Goal: Task Accomplishment & Management: Manage account settings

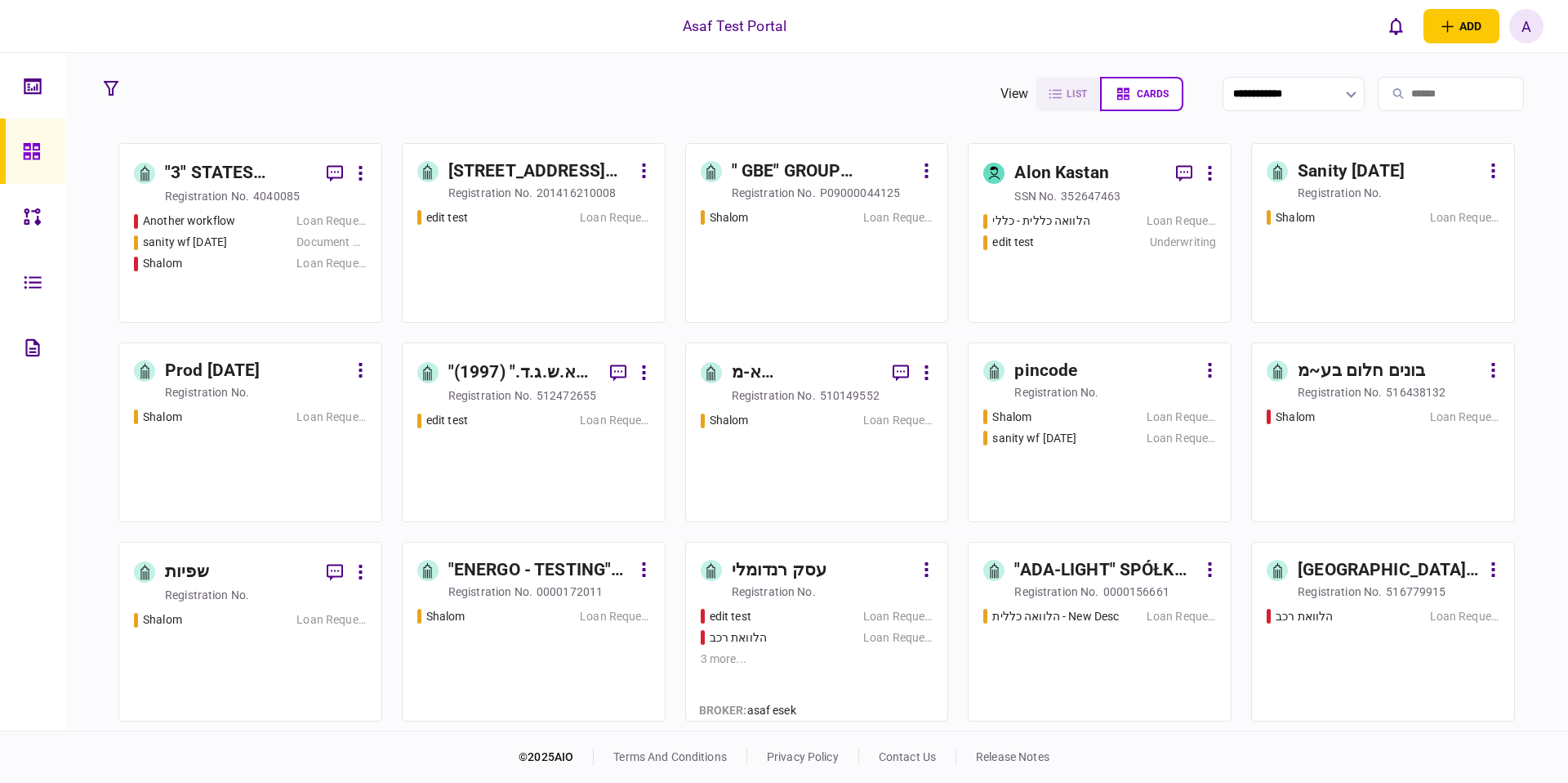
click at [509, 181] on div "[STREET_ADDRESS][PERSON_NAME], LLC" at bounding box center [540, 171] width 183 height 26
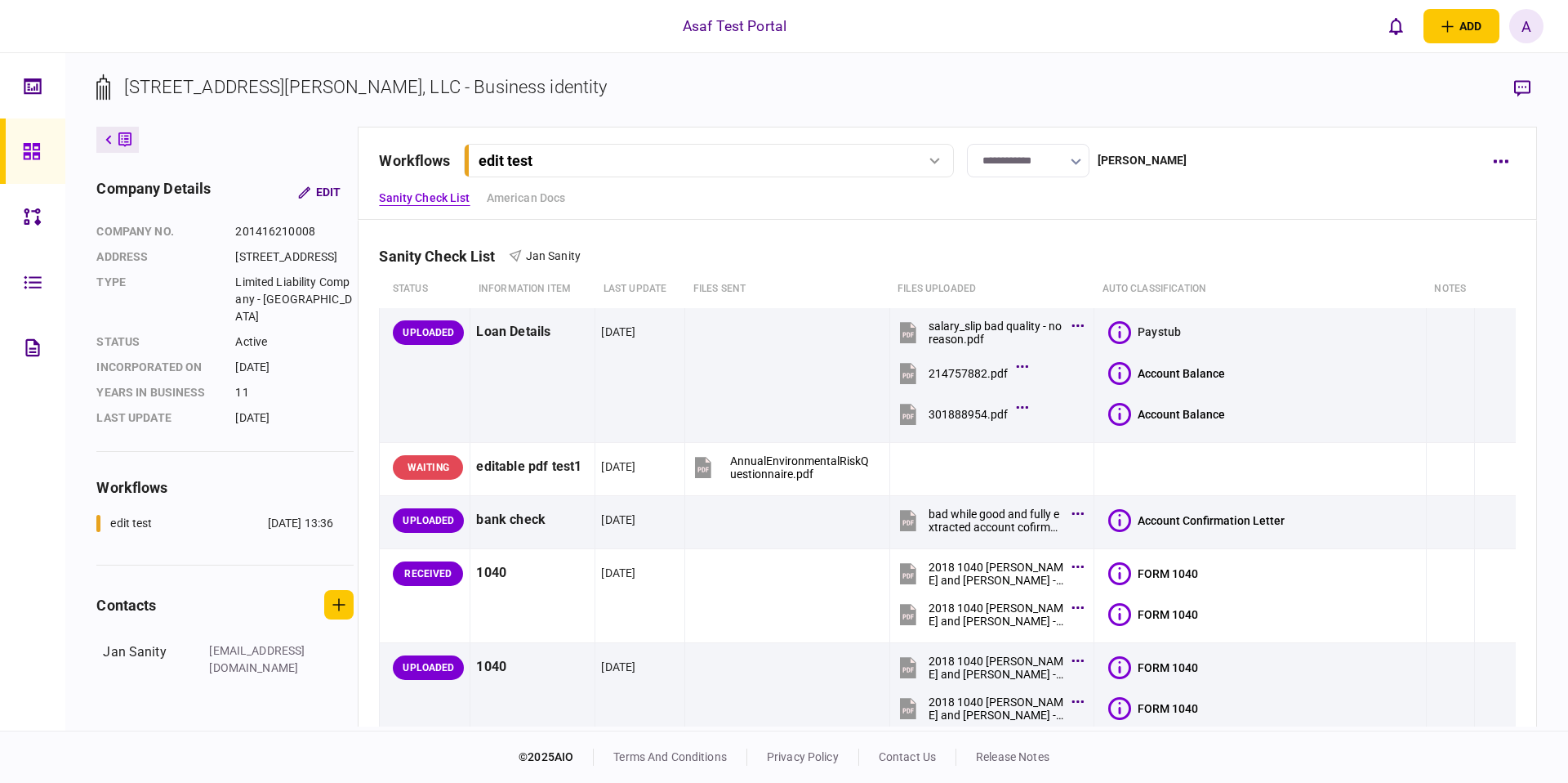
click at [45, 140] on div at bounding box center [36, 151] width 26 height 65
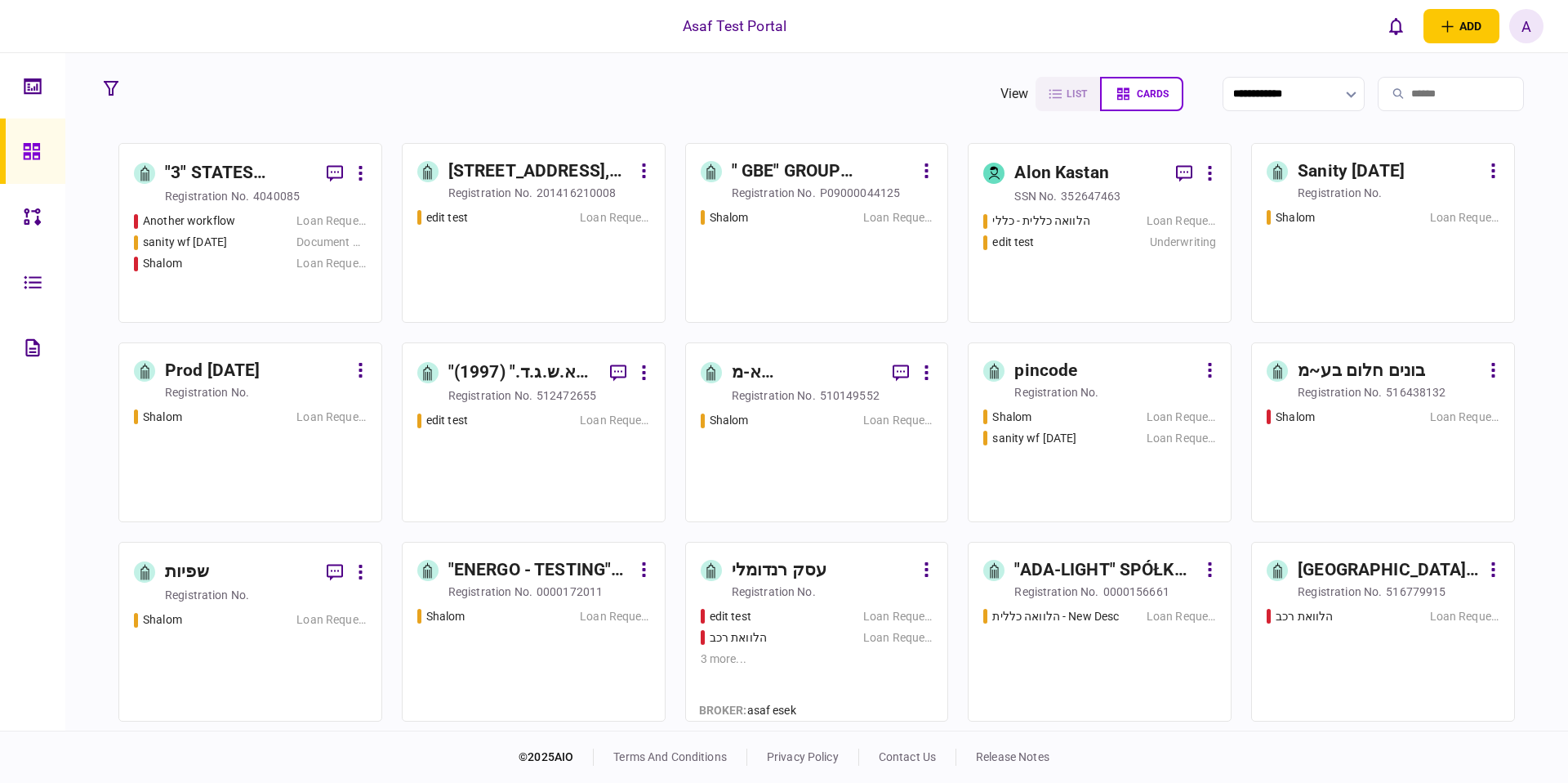
click at [798, 185] on div "registration no." at bounding box center [773, 193] width 84 height 16
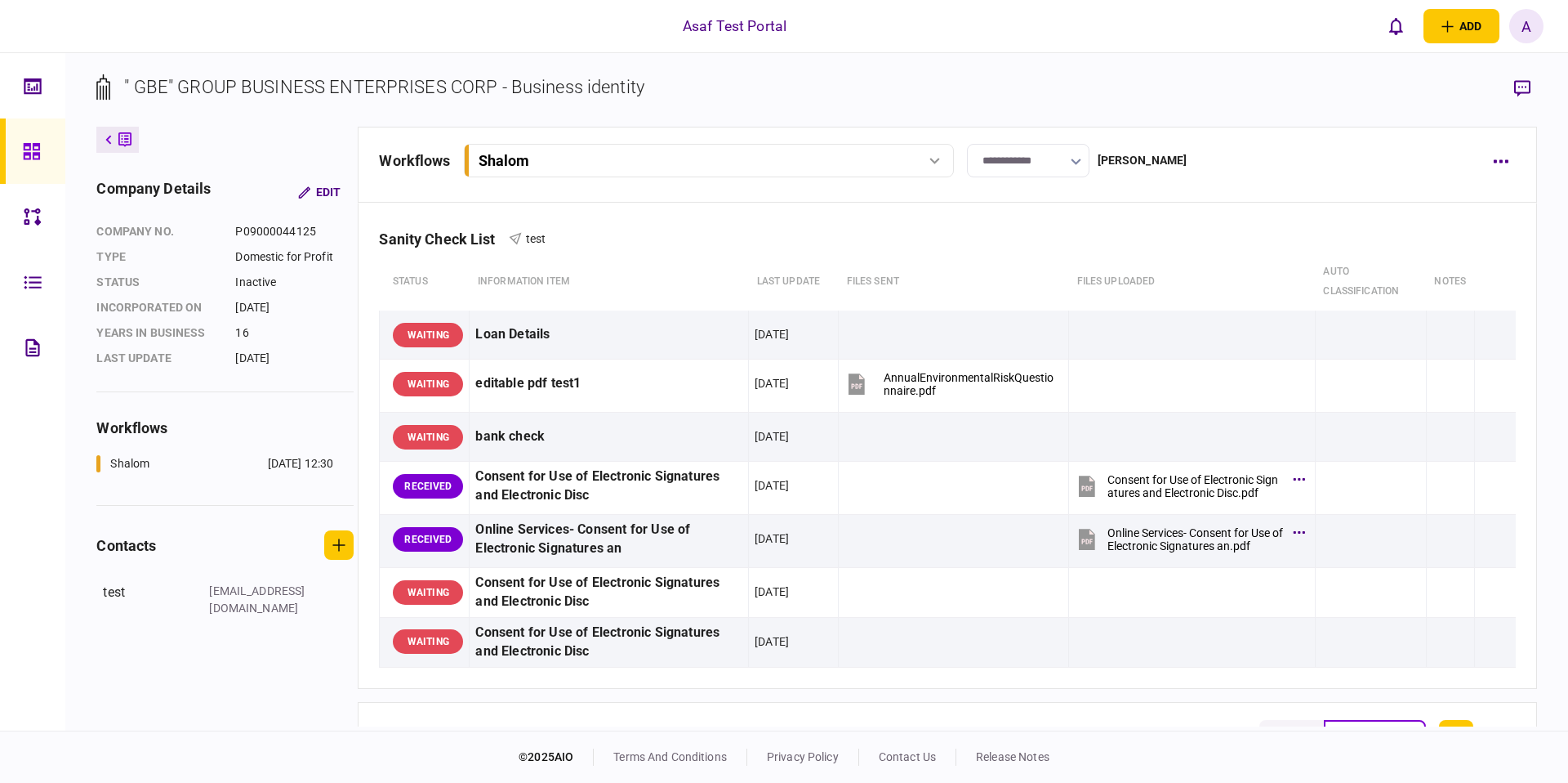
click at [1210, 84] on section "" GBE" GROUP BUSINESS ENTERPRISES CORP - Business identity" at bounding box center [816, 99] width 1440 height 53
click at [1385, 102] on section "" GBE" GROUP BUSINESS ENTERPRISES CORP - Business identity" at bounding box center [816, 99] width 1440 height 53
click at [110, 140] on icon at bounding box center [108, 140] width 7 height 10
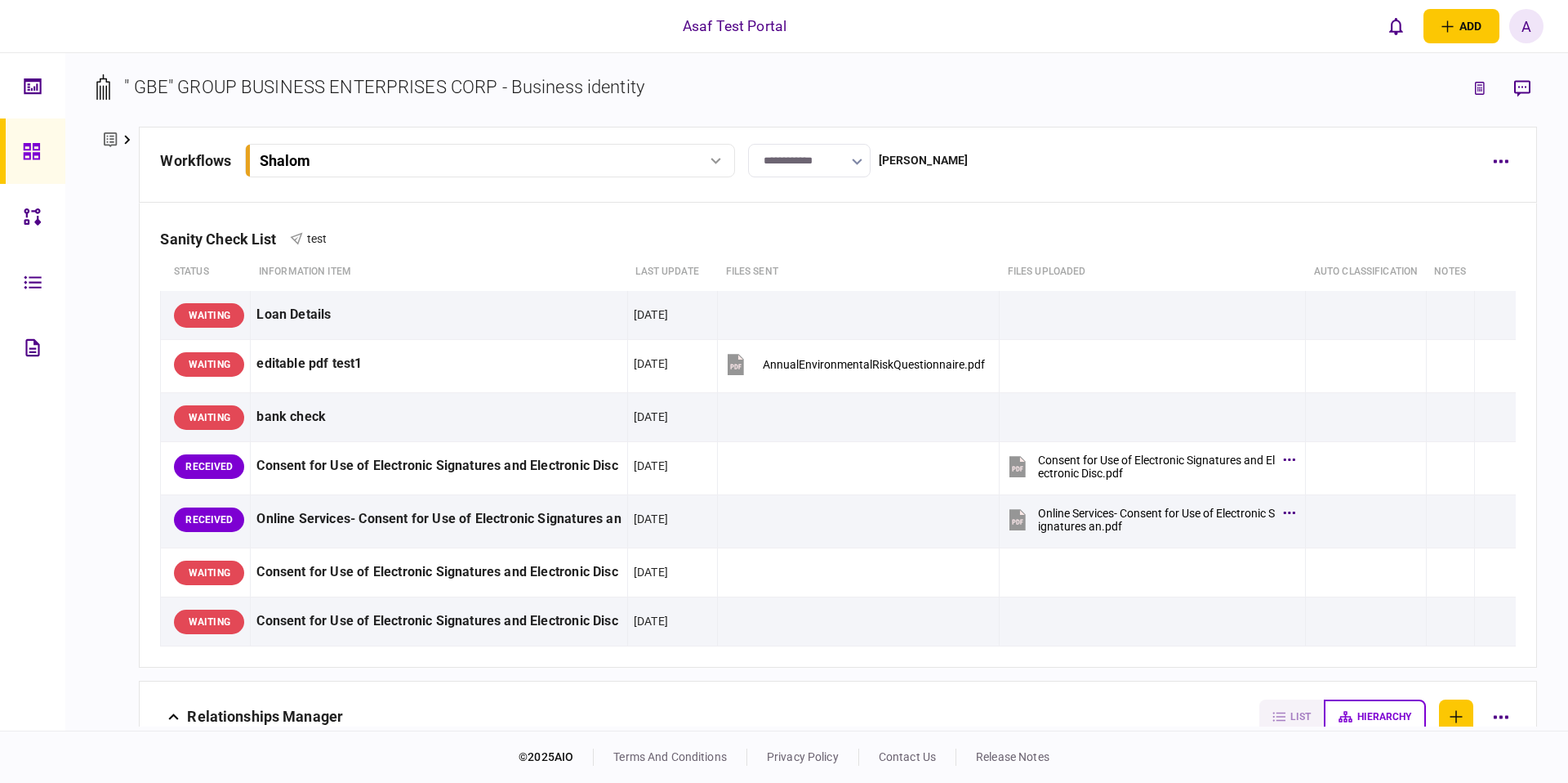
click at [47, 153] on div at bounding box center [36, 151] width 26 height 65
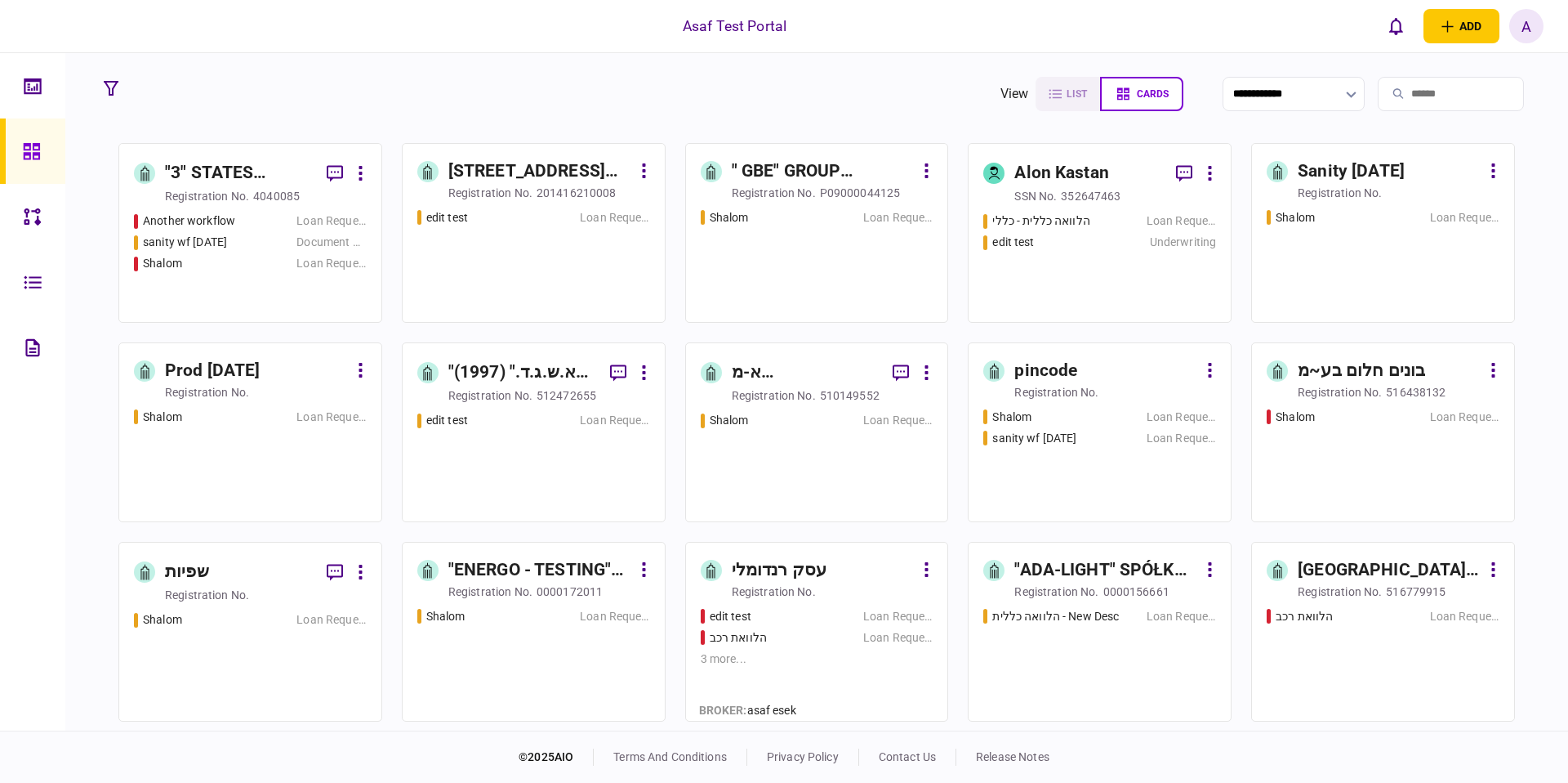
click at [519, 243] on div "edit test Loan Request" at bounding box center [534, 258] width 233 height 99
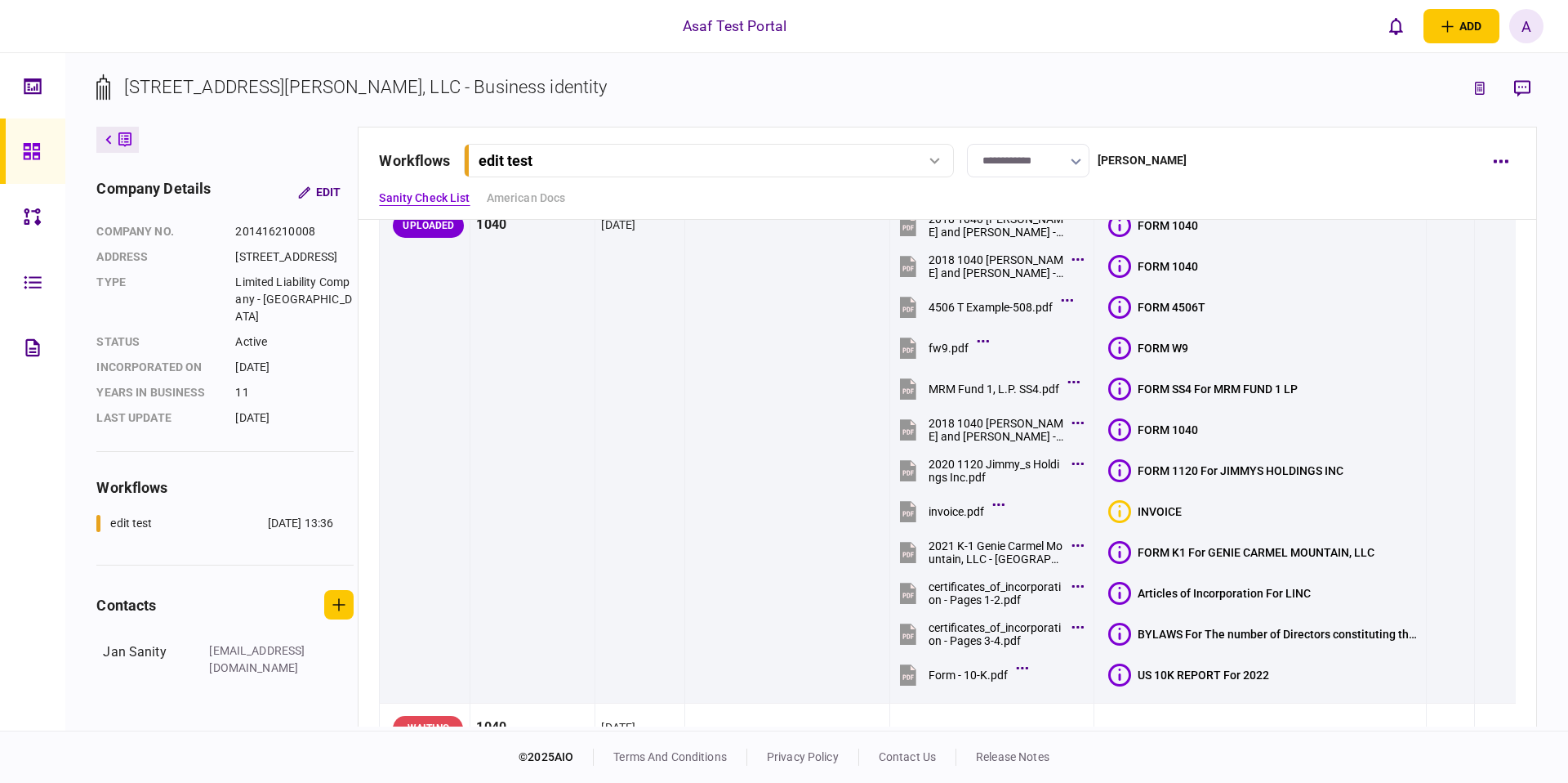
scroll to position [458, 0]
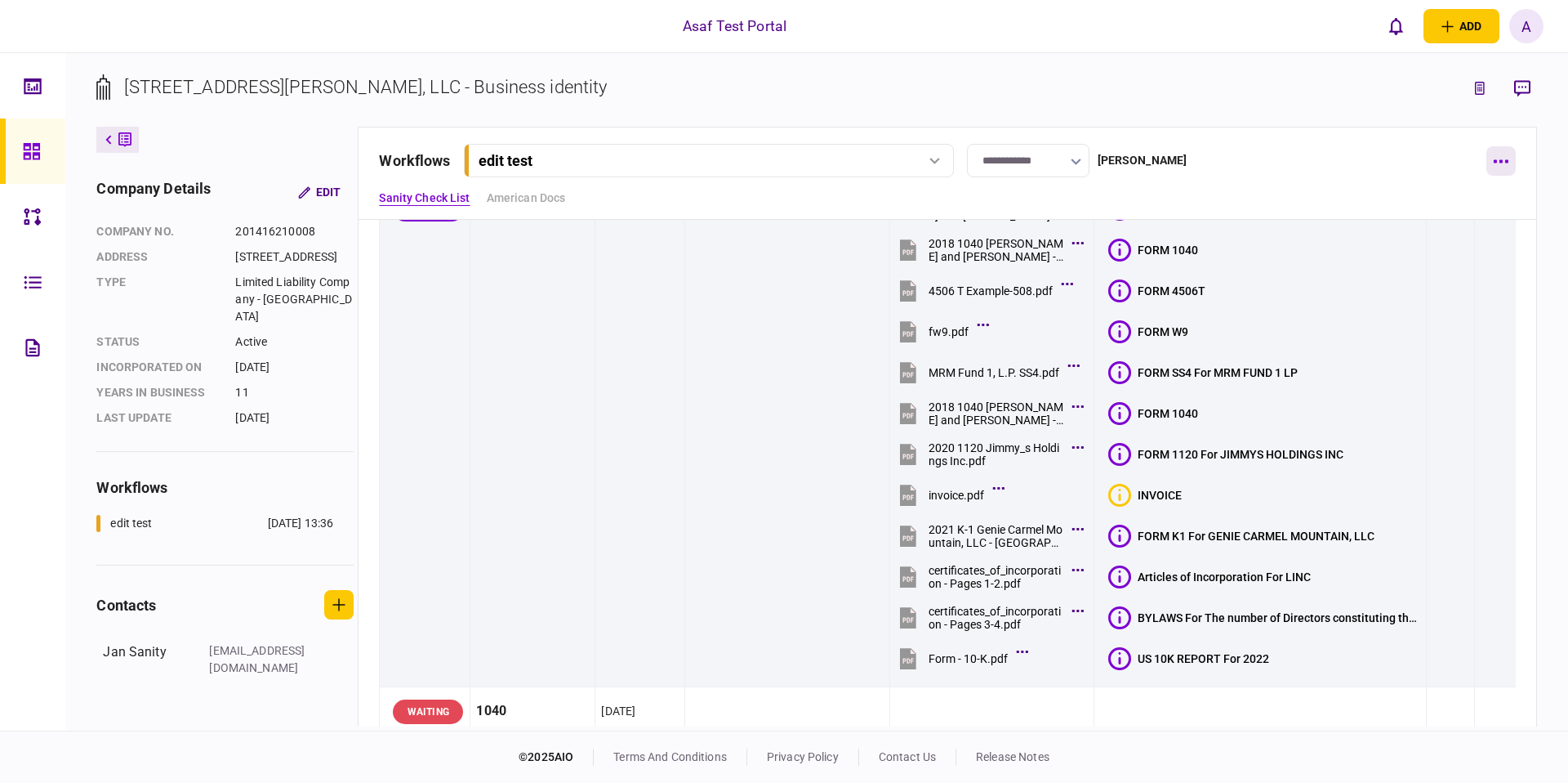
click at [1497, 162] on icon "button" at bounding box center [1501, 161] width 14 height 3
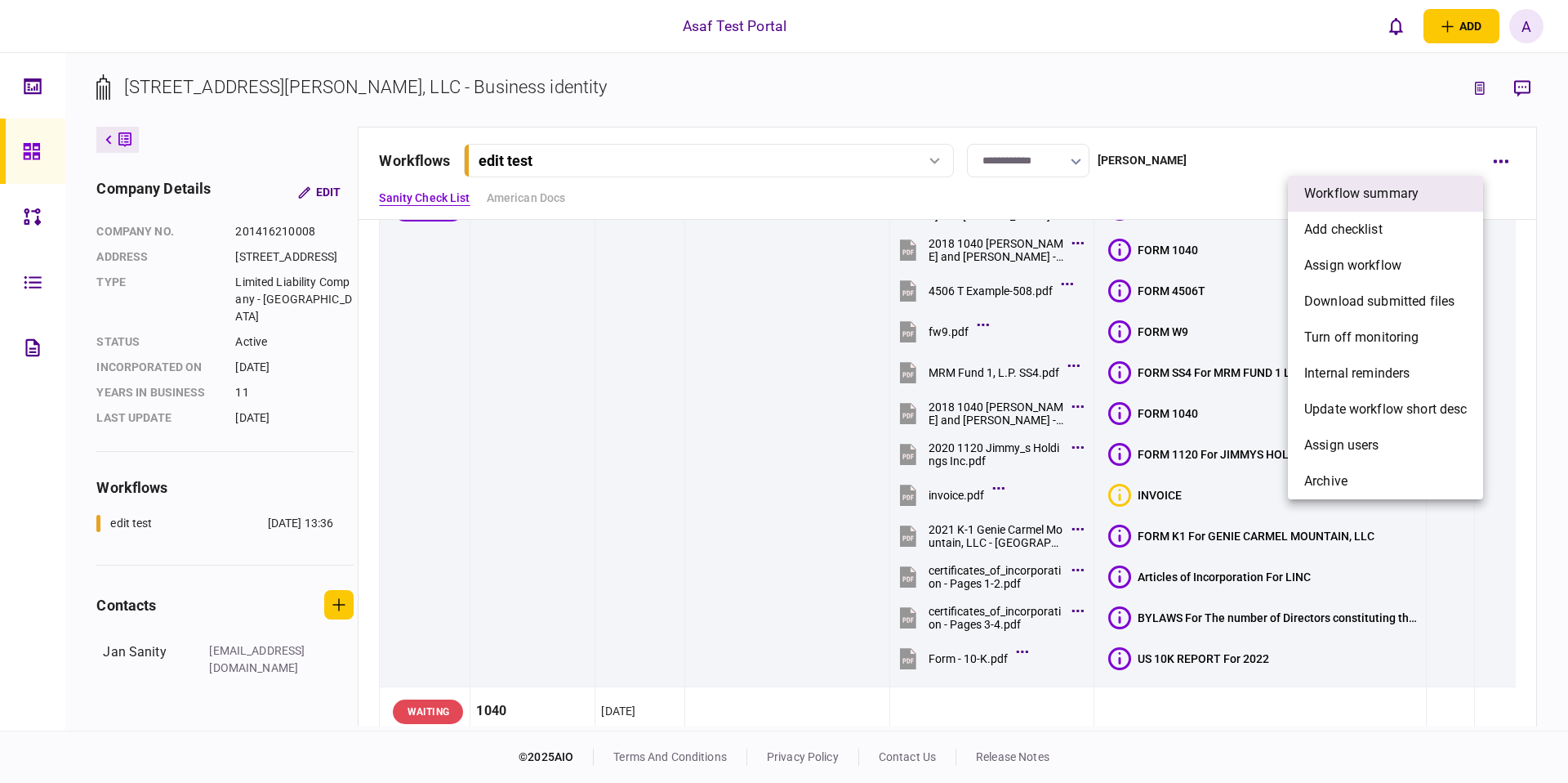
click at [1396, 205] on li "Workflow summary" at bounding box center [1385, 193] width 195 height 36
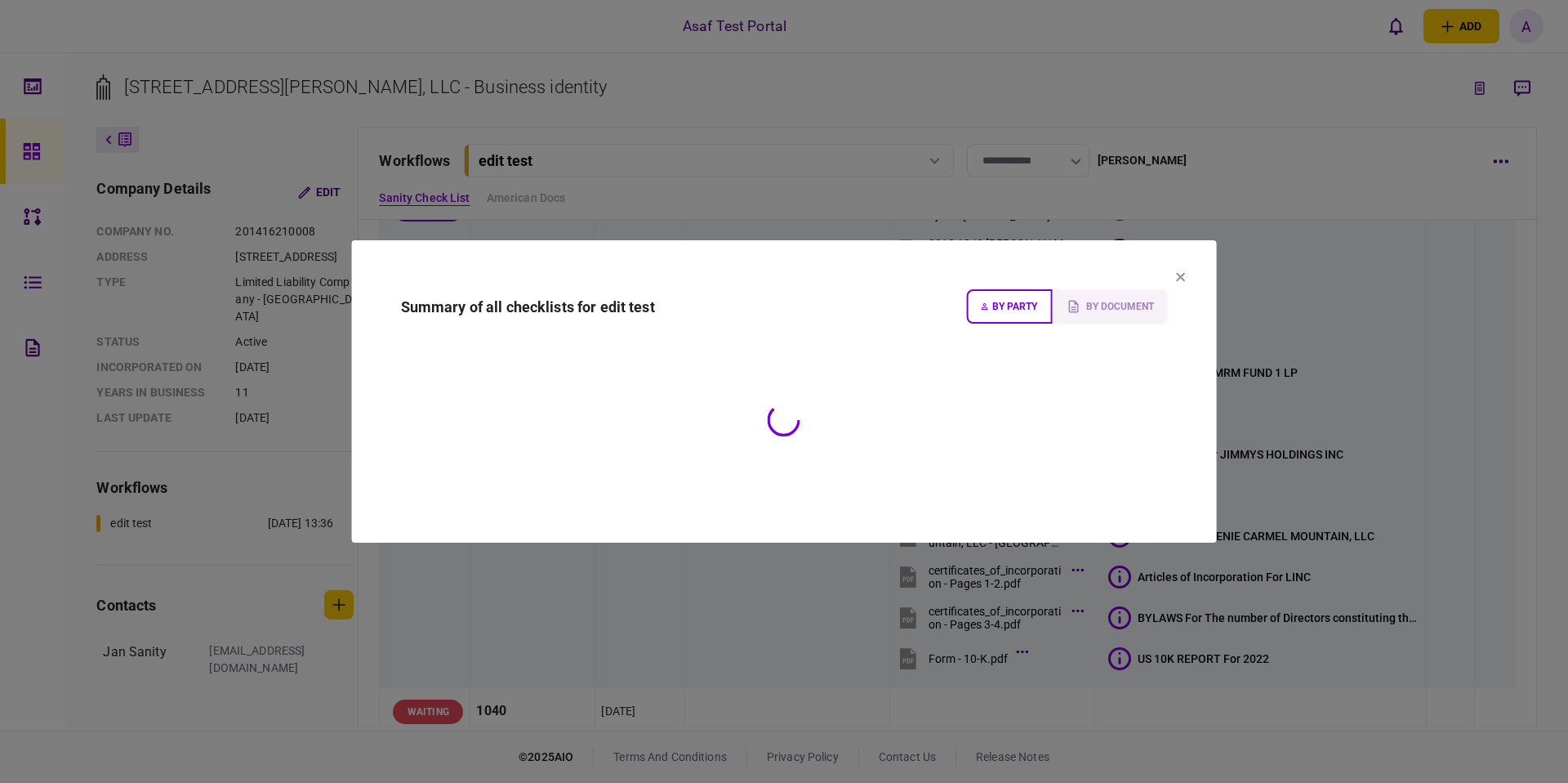
click at [1185, 278] on icon at bounding box center [1180, 277] width 10 height 10
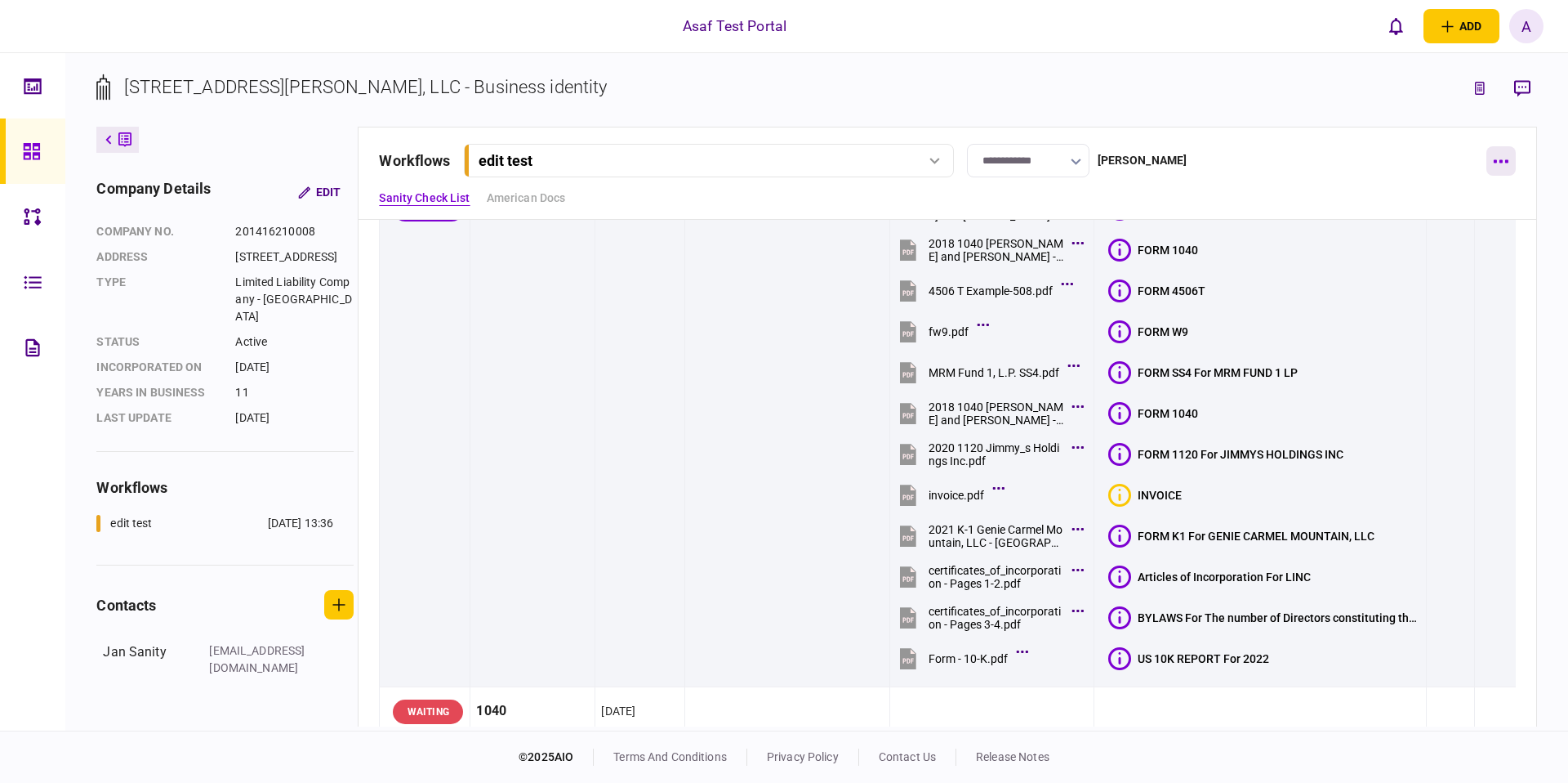
click at [1506, 168] on button "button" at bounding box center [1502, 161] width 30 height 30
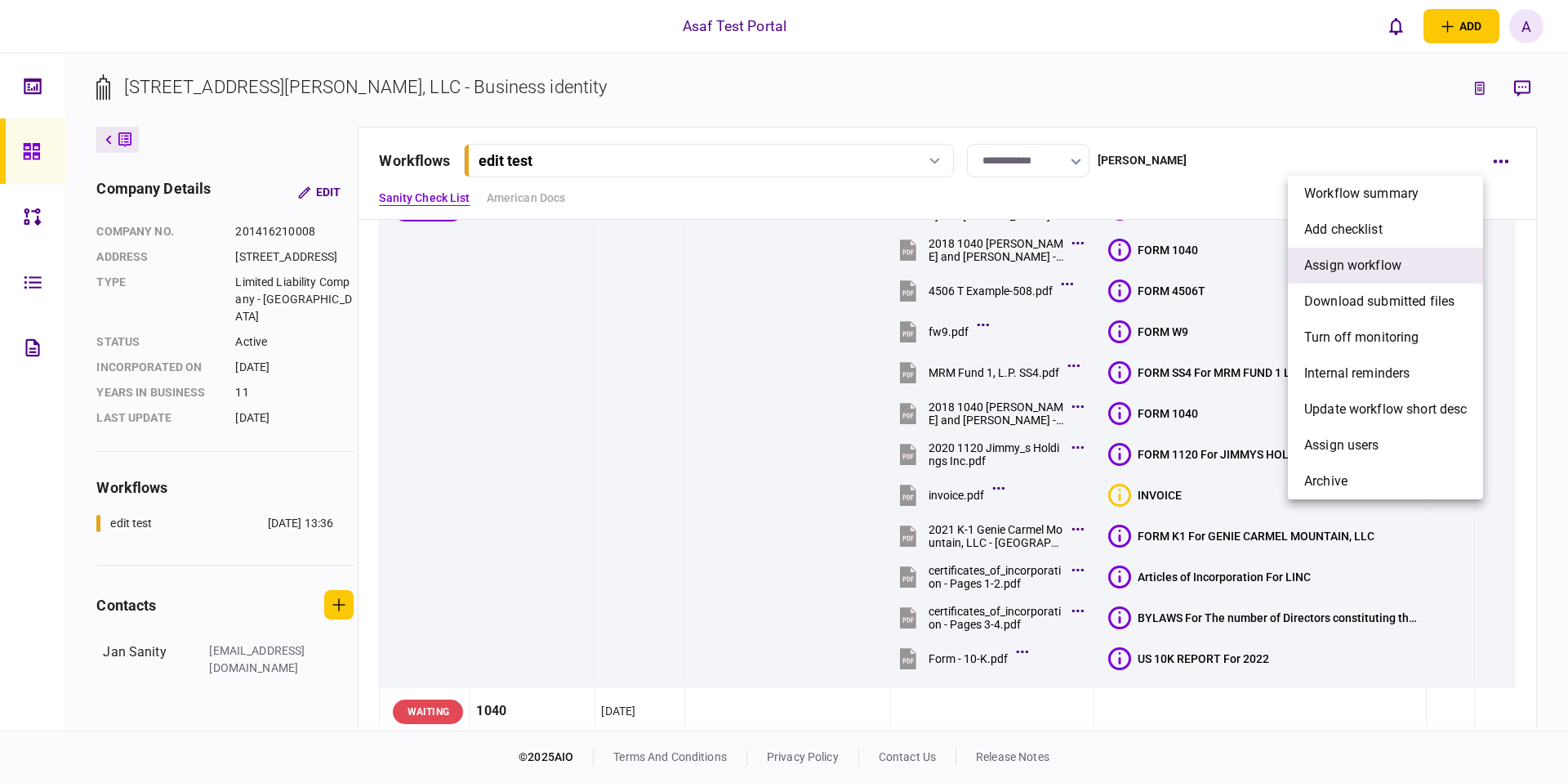
click at [1385, 265] on span "assign workflow" at bounding box center [1352, 266] width 97 height 19
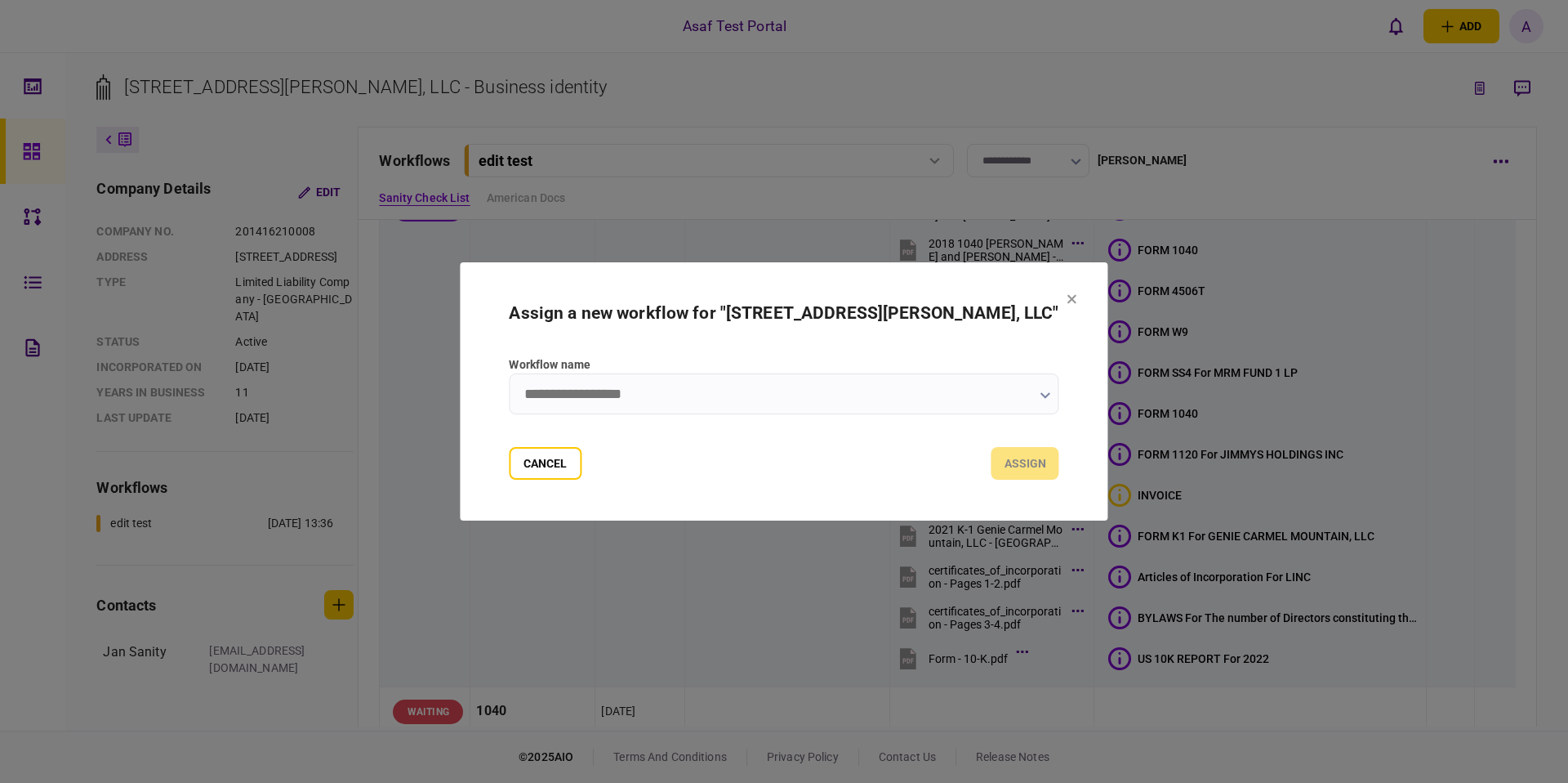
click at [856, 396] on input "Workflow name" at bounding box center [784, 394] width 550 height 40
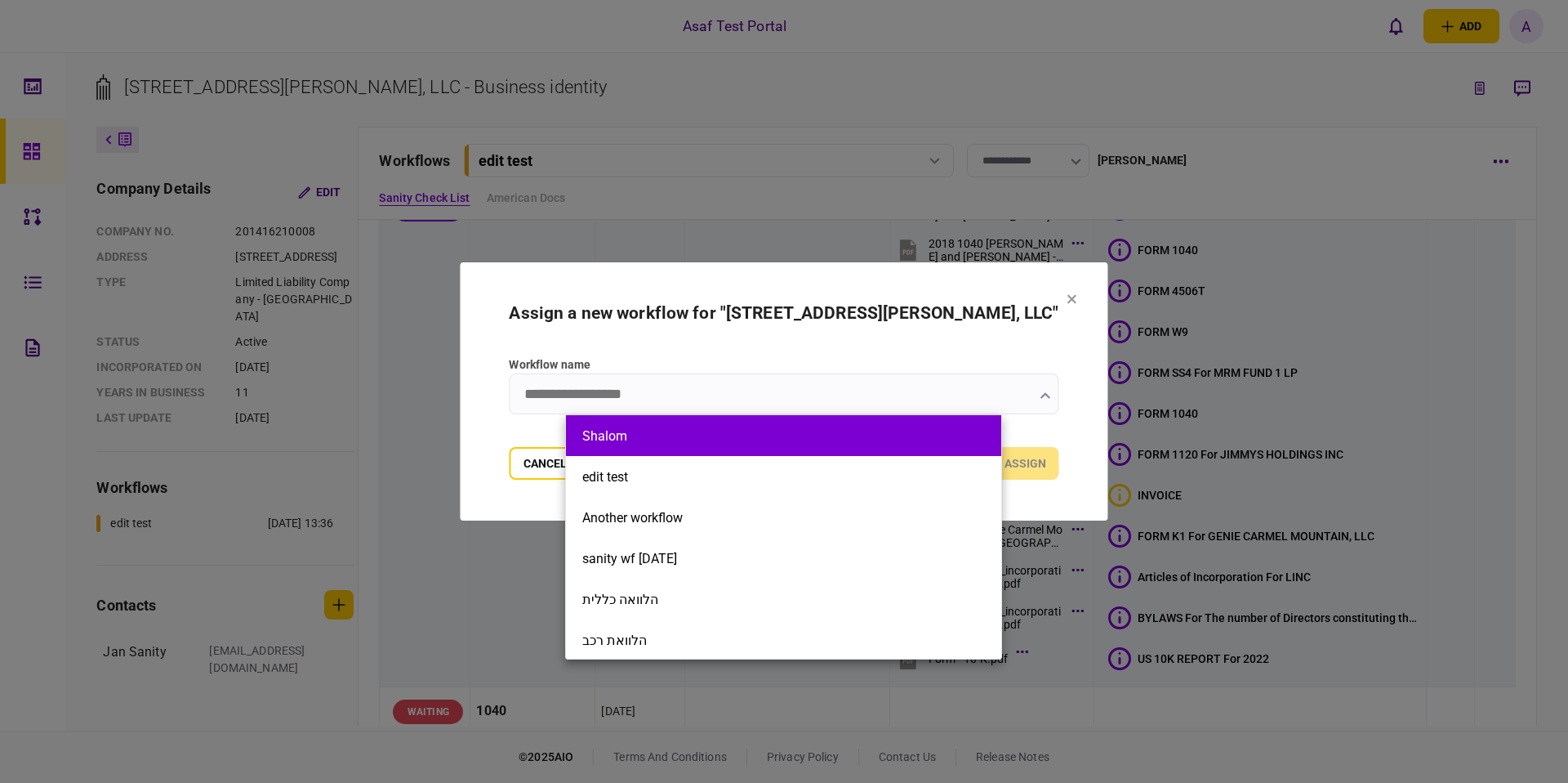
click at [776, 448] on li "Shalom" at bounding box center [784, 435] width 435 height 40
type input "******"
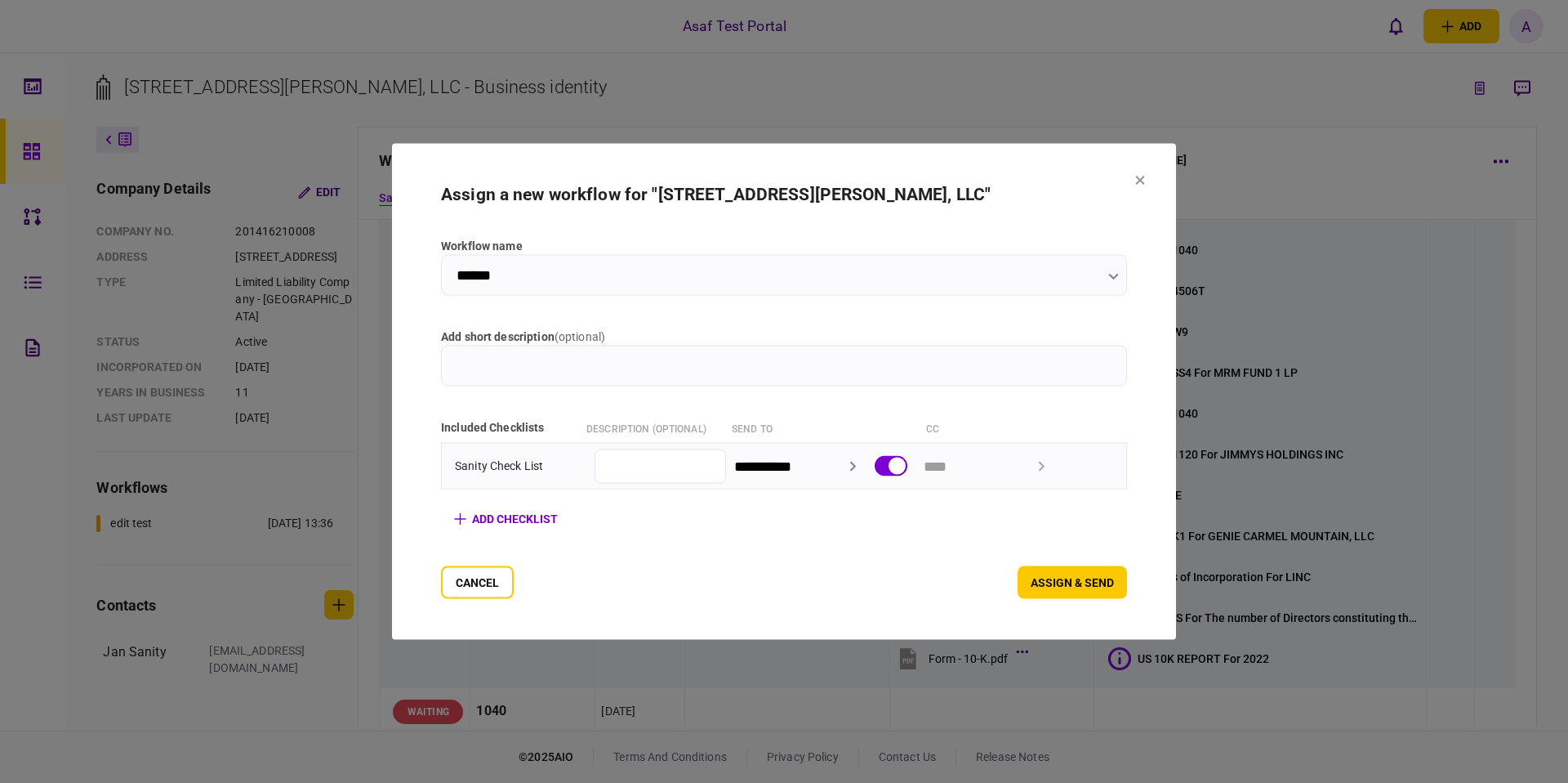
click at [960, 273] on input "******" at bounding box center [784, 275] width 686 height 40
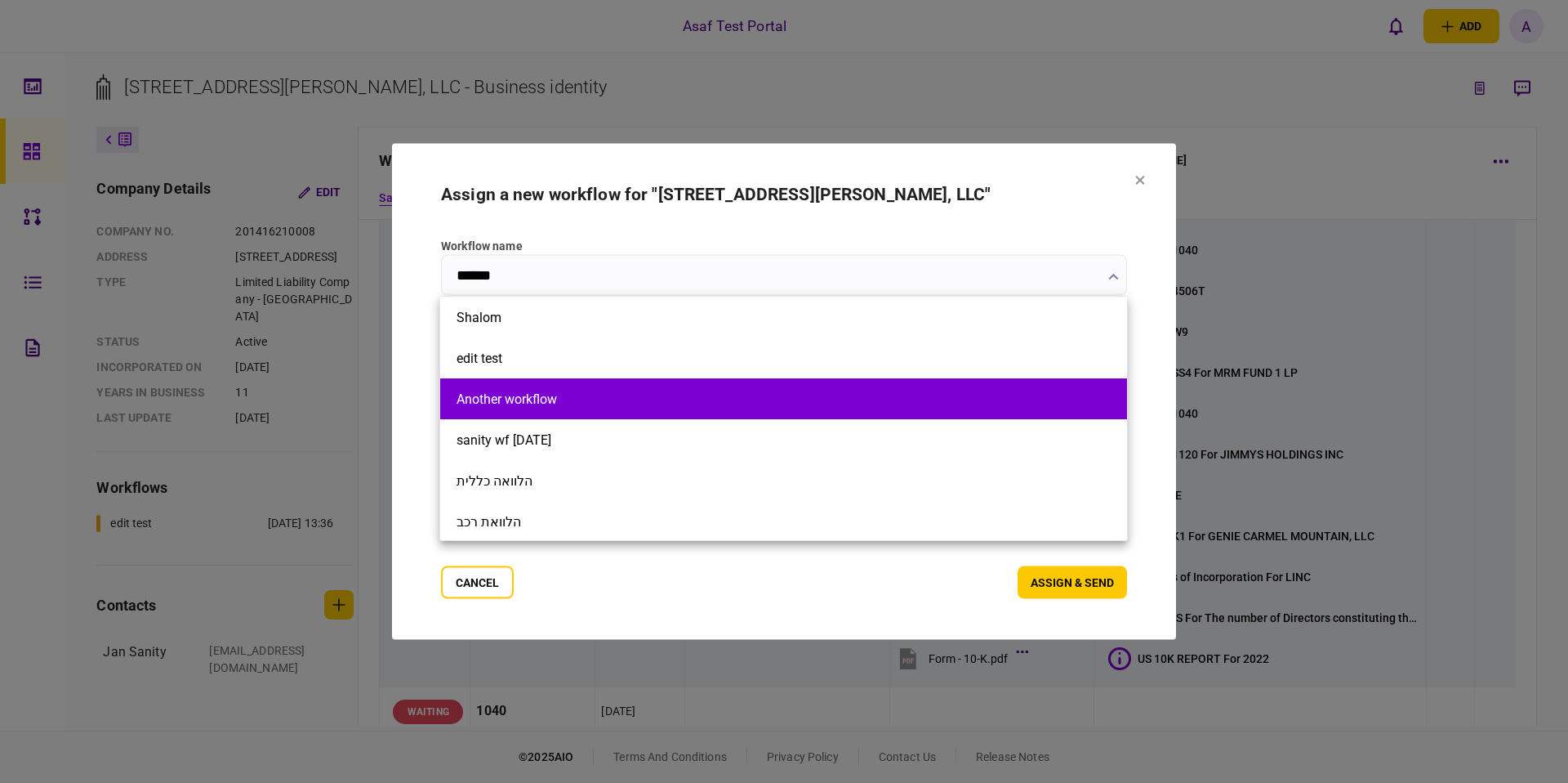
scroll to position [2, 0]
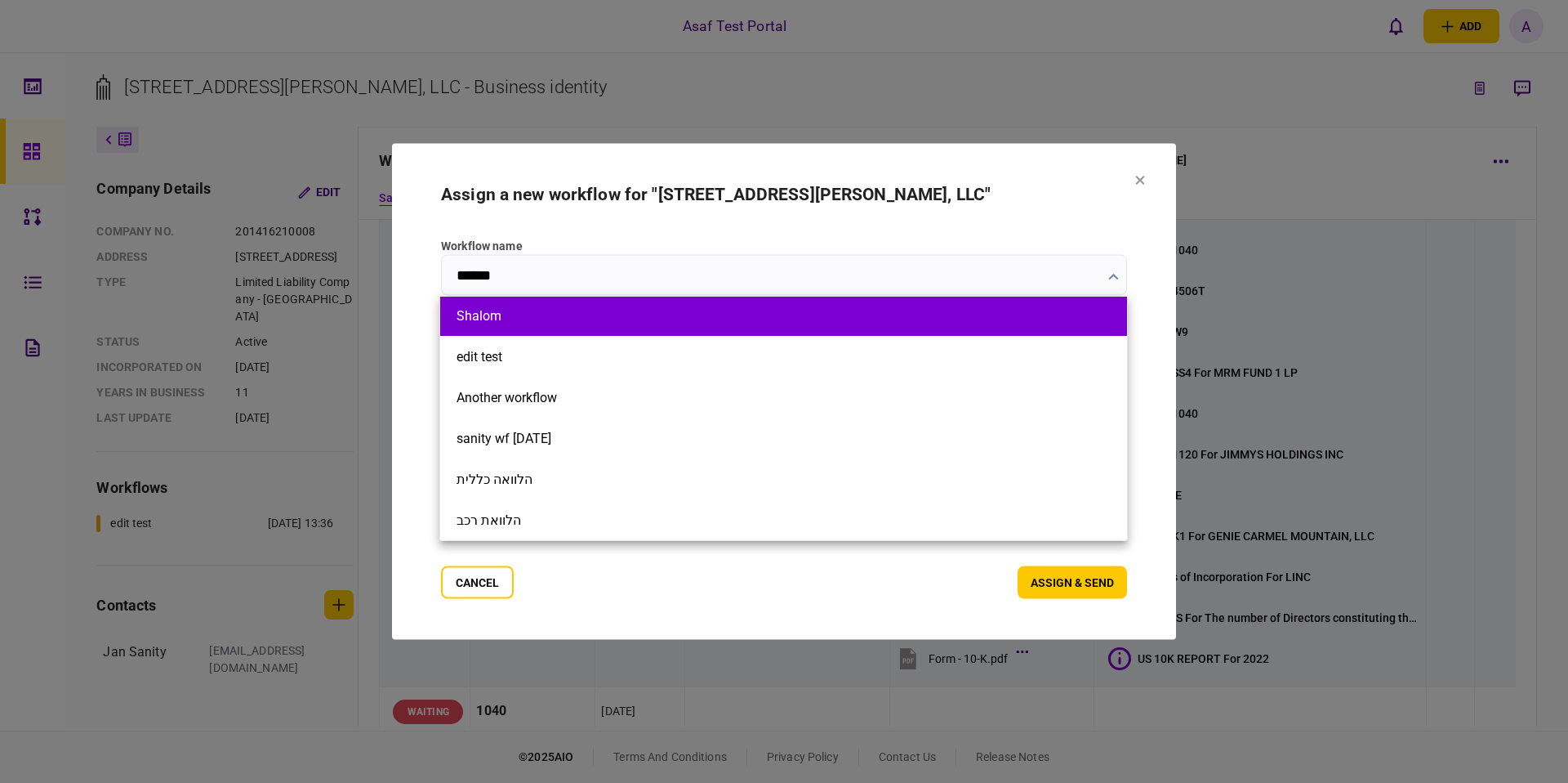
click at [773, 297] on li "Shalom" at bounding box center [784, 315] width 687 height 40
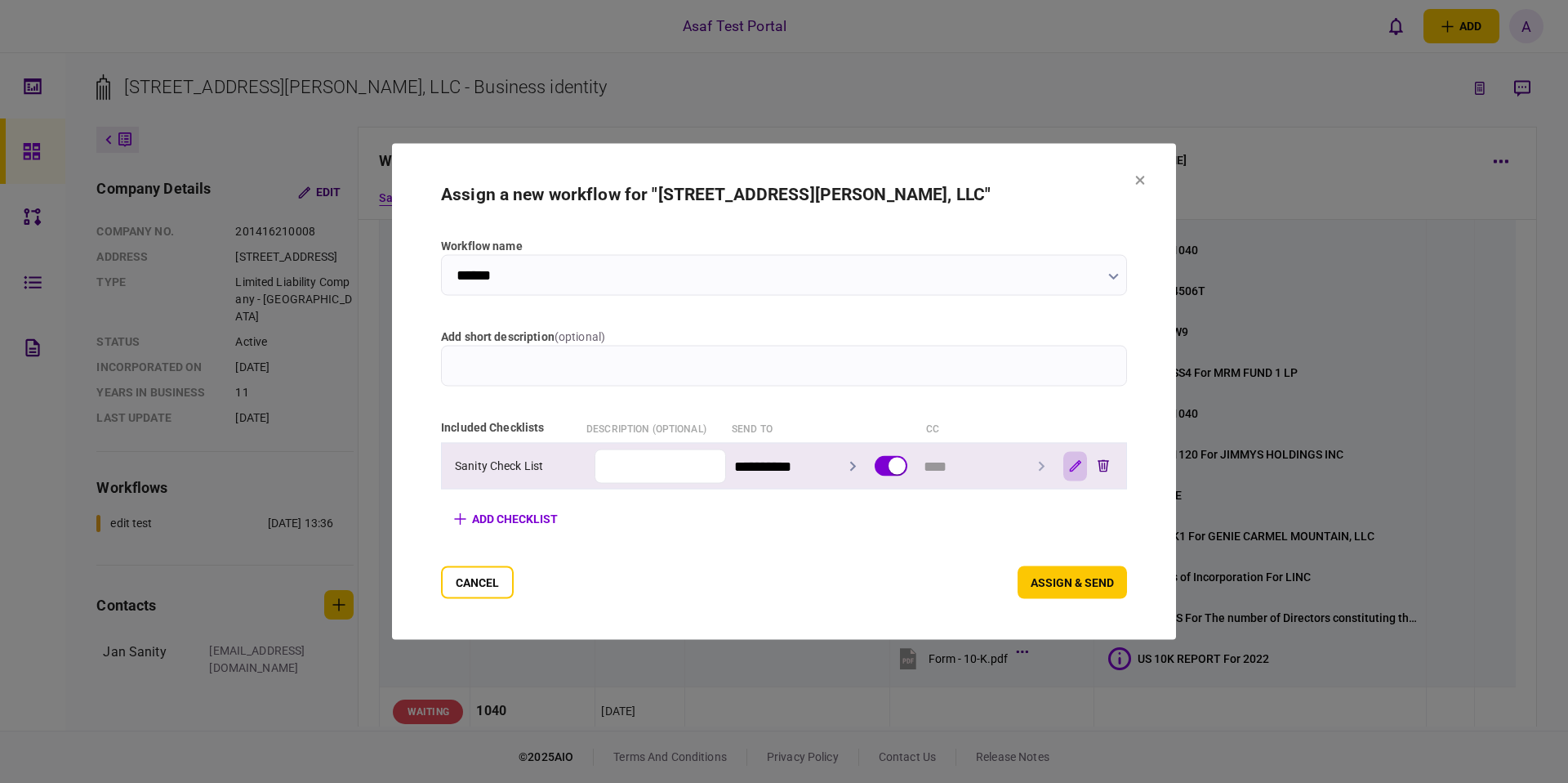
click at [1065, 468] on button "button" at bounding box center [1075, 465] width 24 height 30
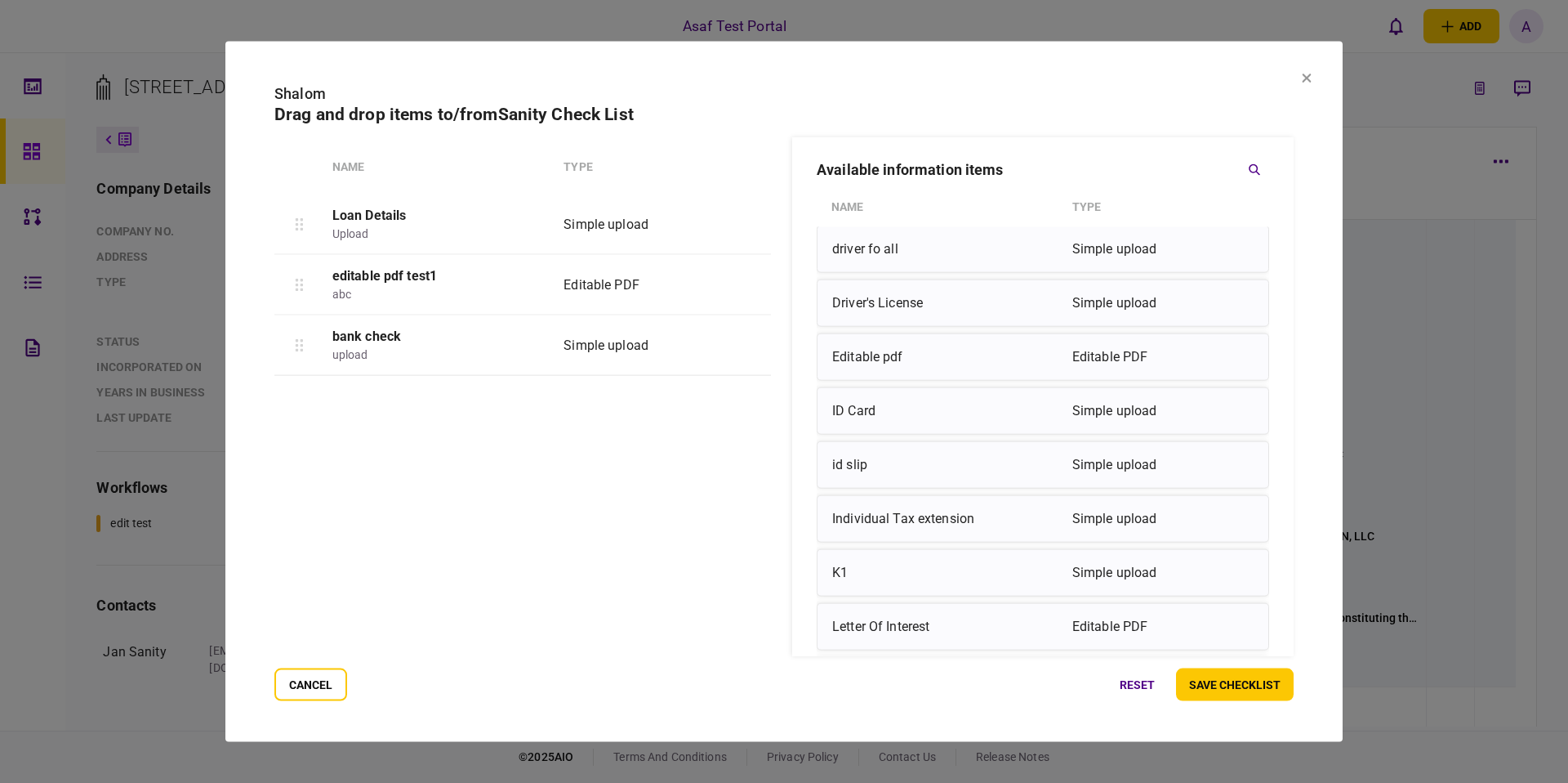
scroll to position [759, 0]
drag, startPoint x: 866, startPoint y: 405, endPoint x: 524, endPoint y: 405, distance: 342.0
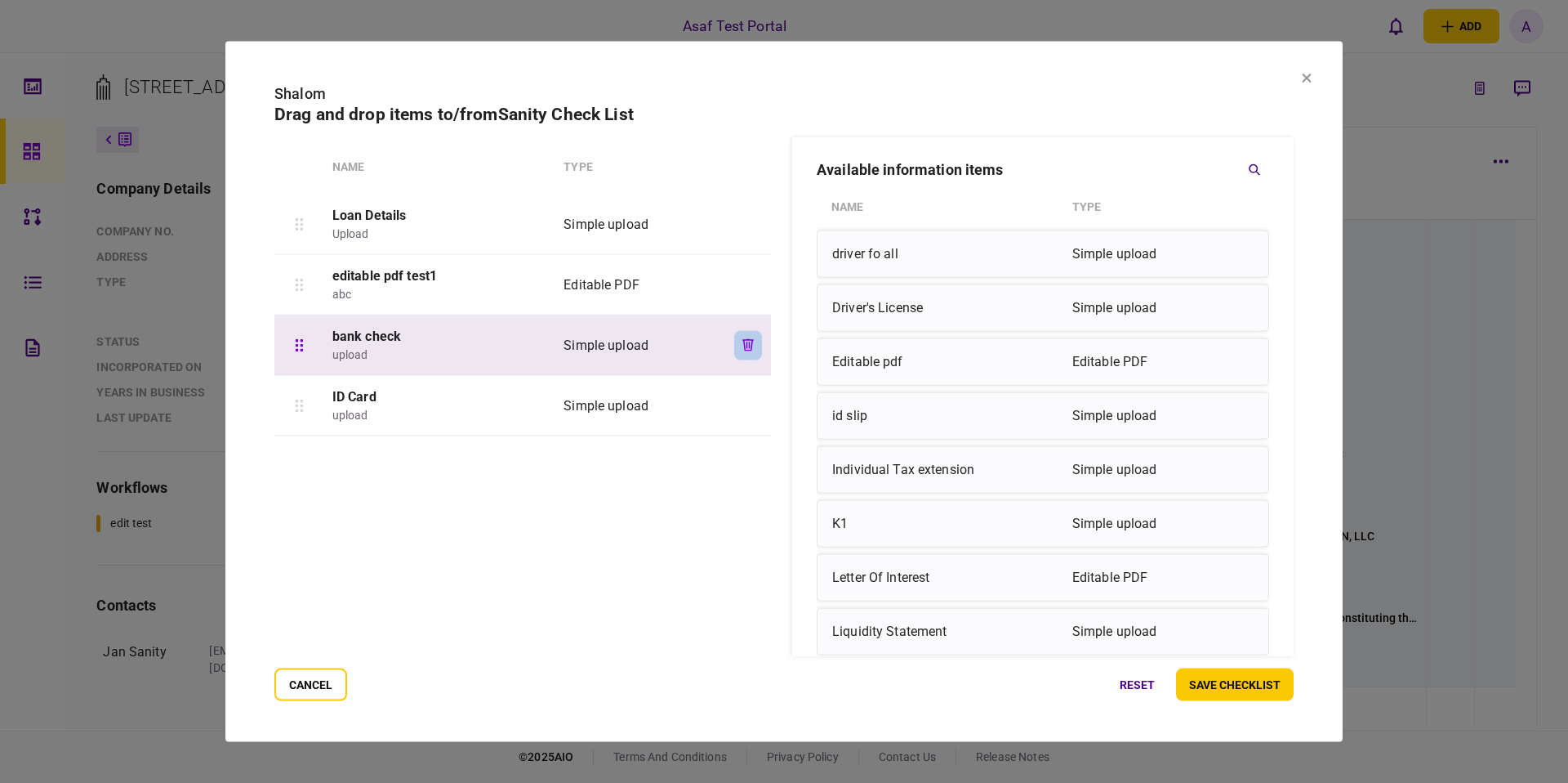
click at [749, 350] on icon "button" at bounding box center [748, 345] width 12 height 13
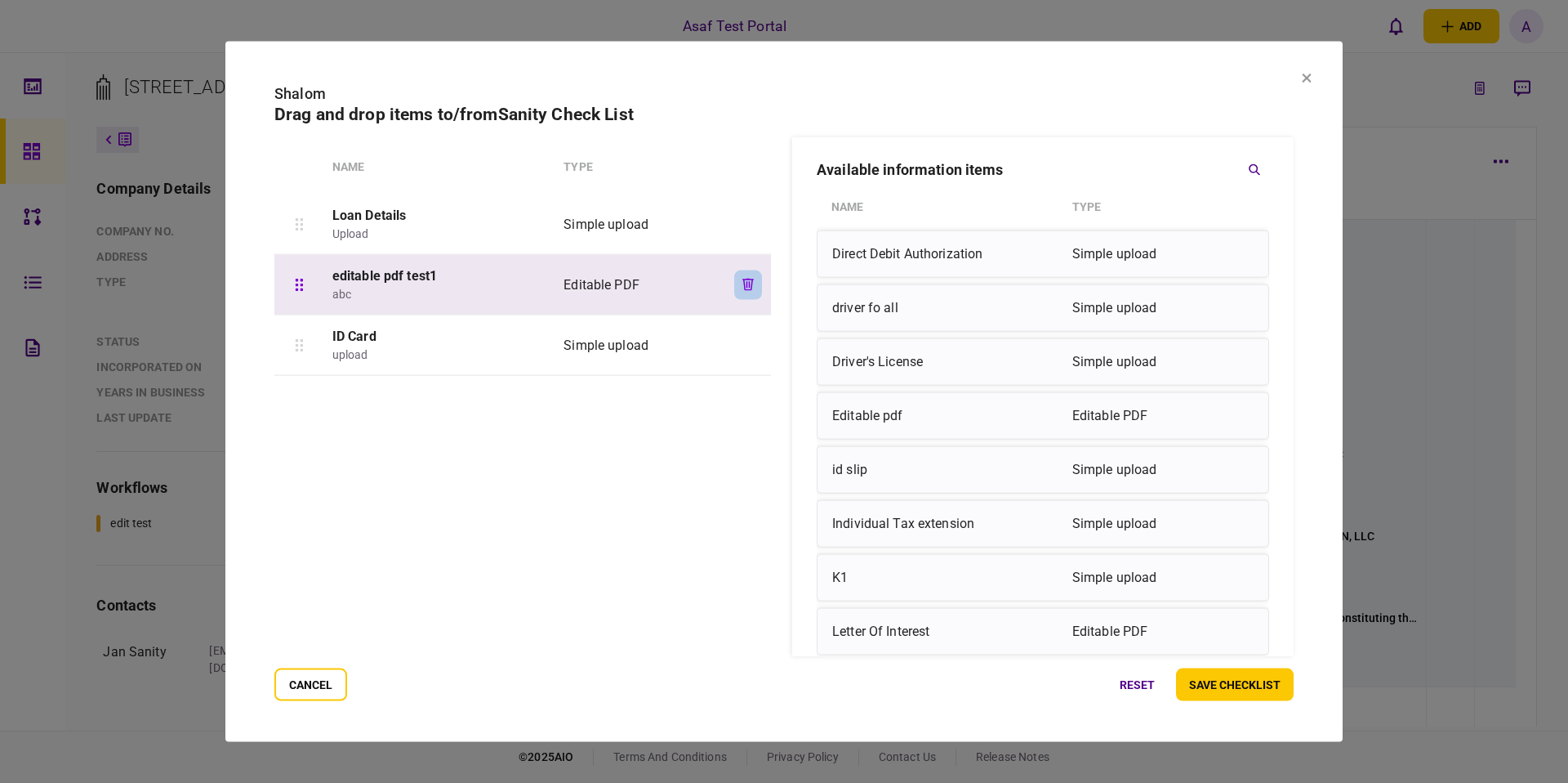
click at [751, 293] on button "button" at bounding box center [748, 284] width 28 height 30
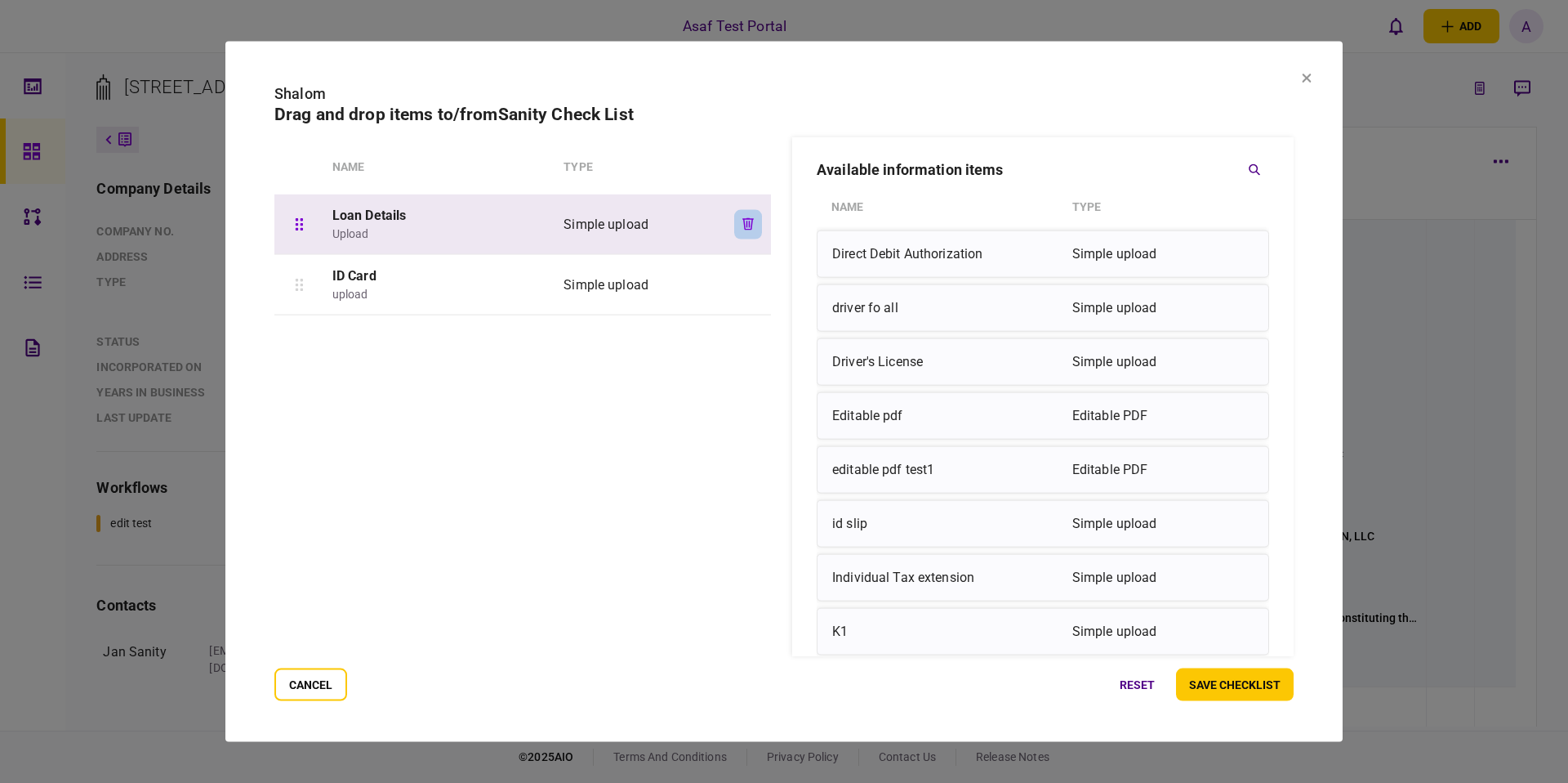
click at [742, 227] on icon "button" at bounding box center [748, 224] width 12 height 13
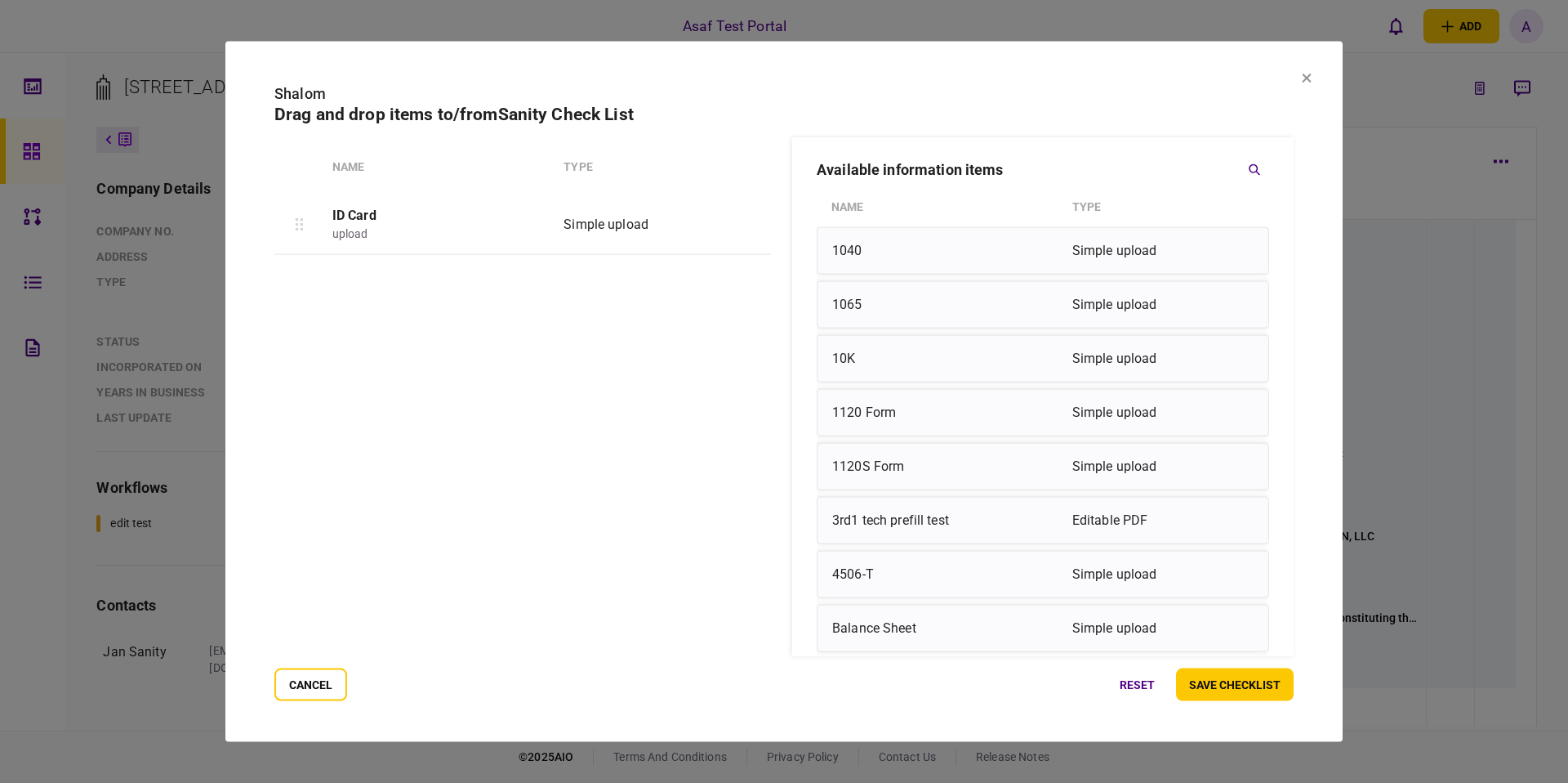
scroll to position [68, 0]
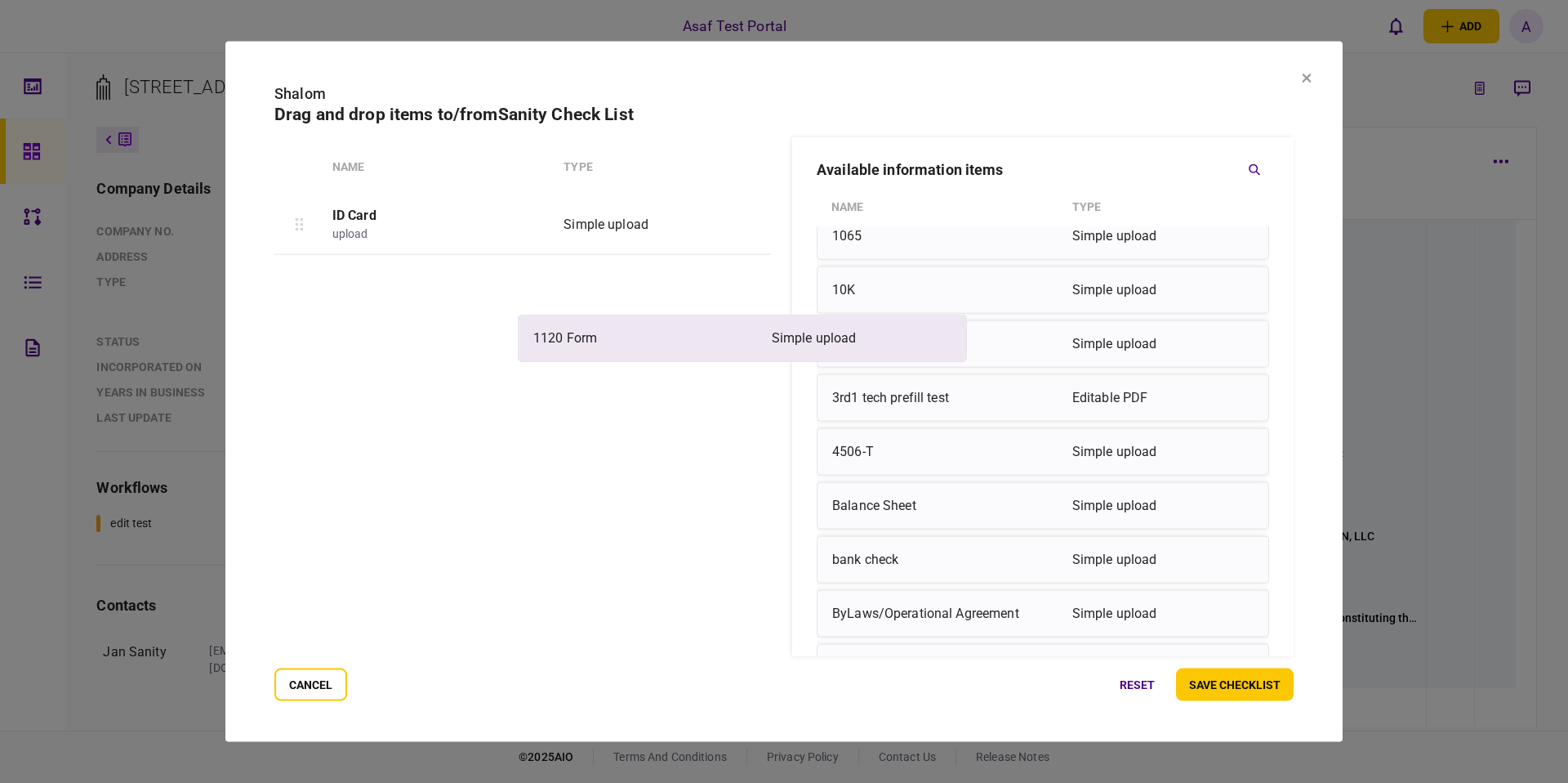
drag, startPoint x: 904, startPoint y: 360, endPoint x: 600, endPoint y: 354, distance: 304.1
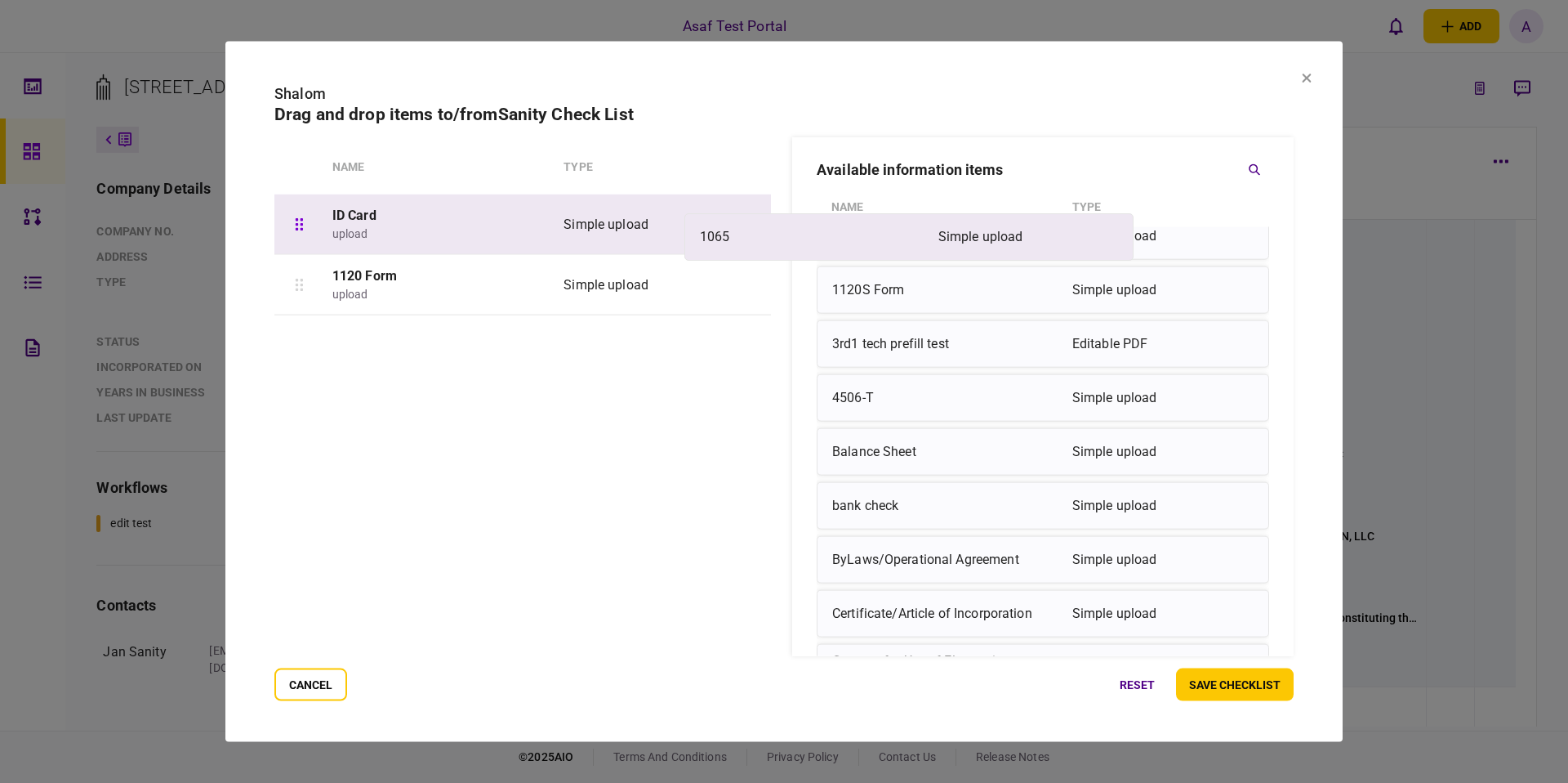
scroll to position [67, 0]
drag, startPoint x: 776, startPoint y: 242, endPoint x: 666, endPoint y: 247, distance: 110.1
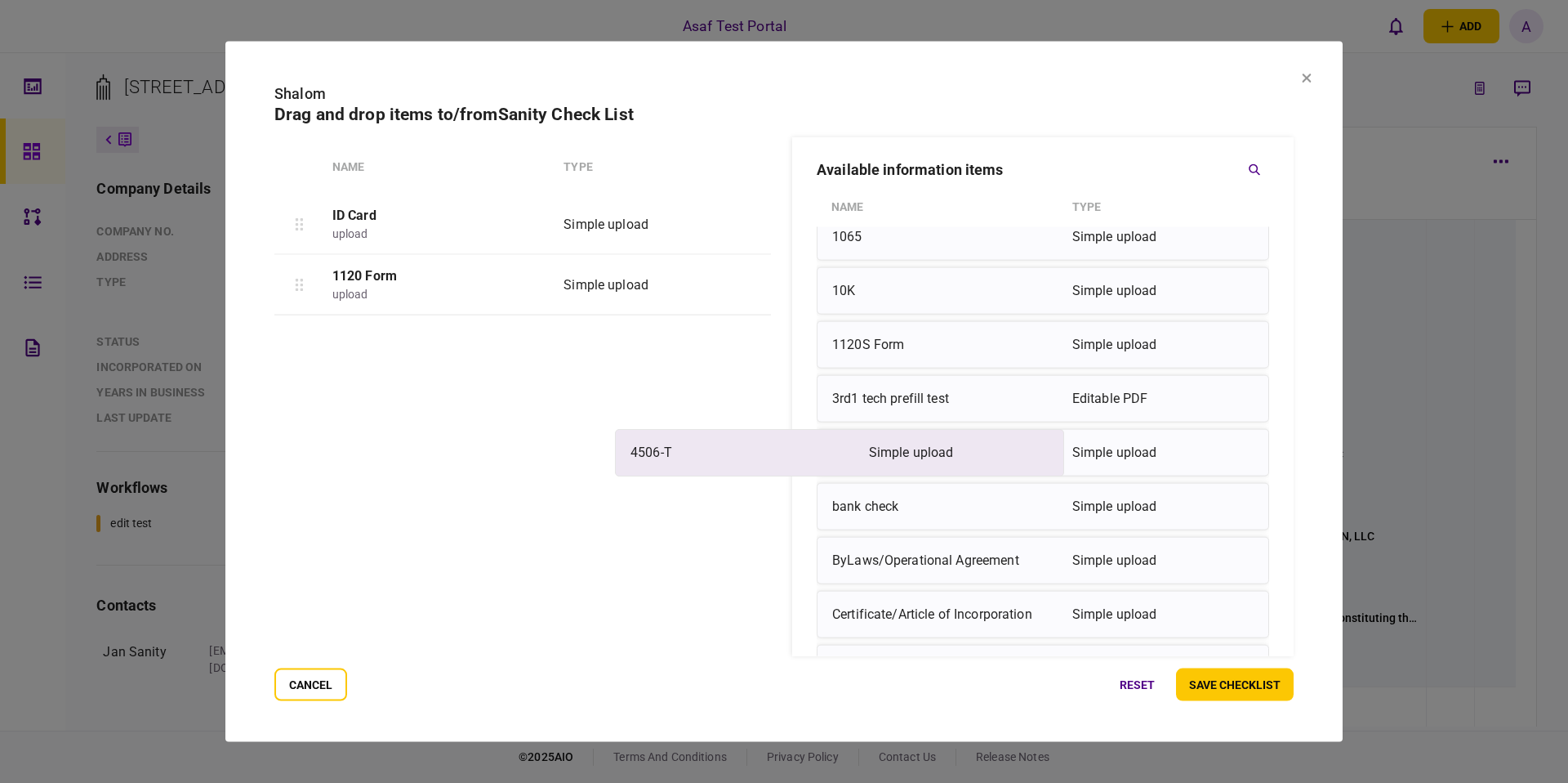
drag, startPoint x: 856, startPoint y: 460, endPoint x: 604, endPoint y: 460, distance: 252.0
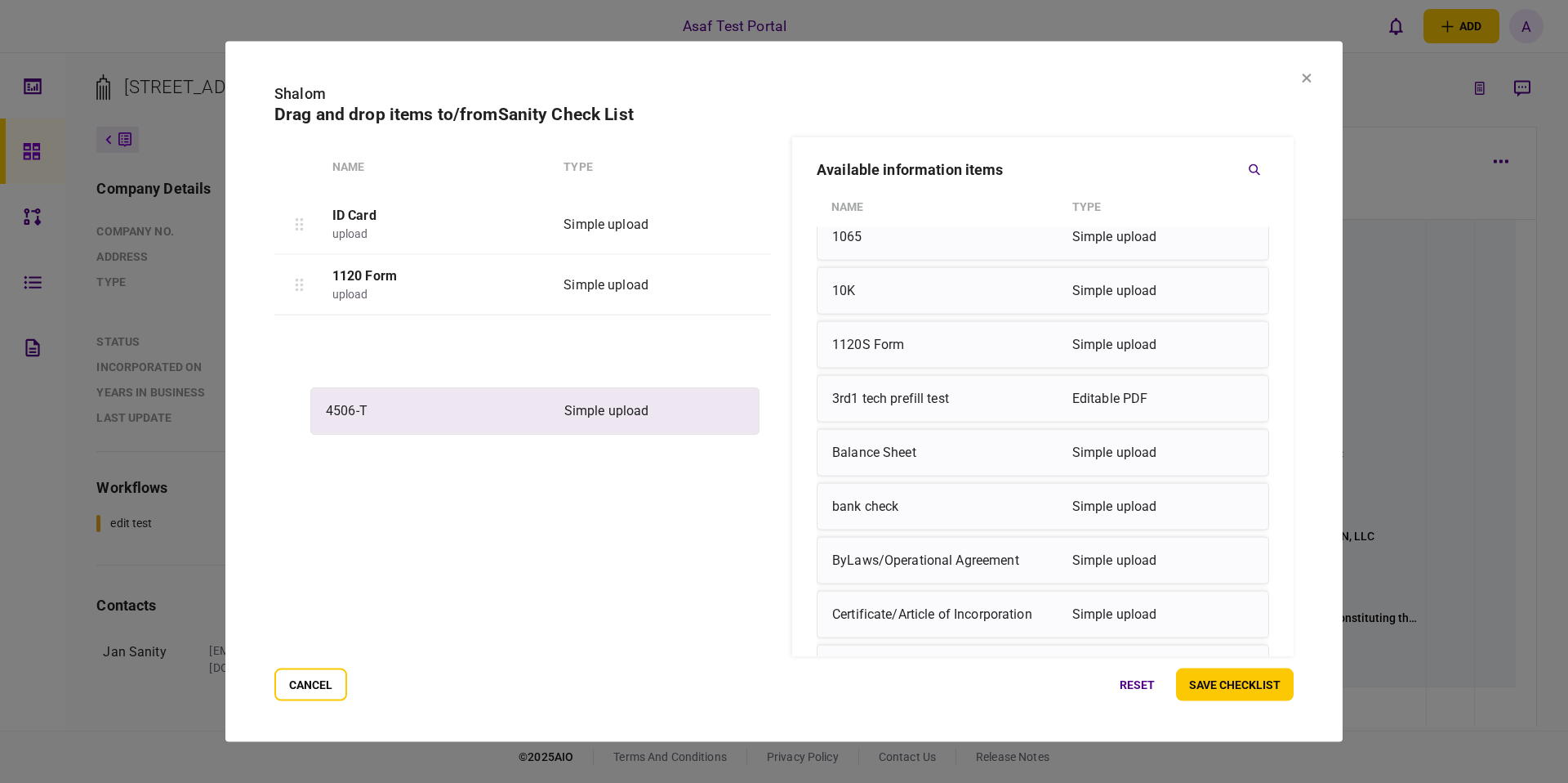
drag, startPoint x: 861, startPoint y: 450, endPoint x: 350, endPoint y: 406, distance: 512.9
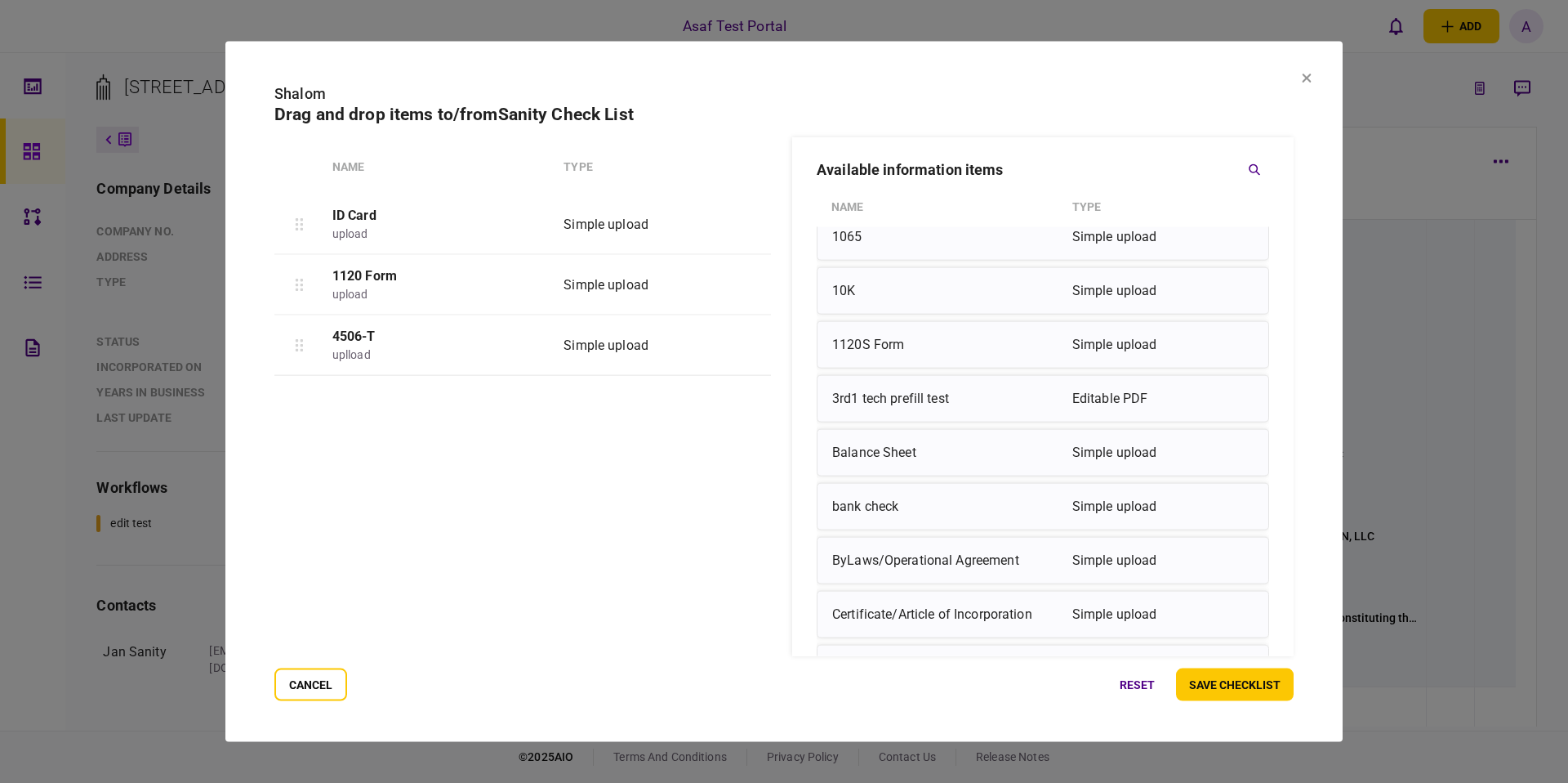
scroll to position [185, 0]
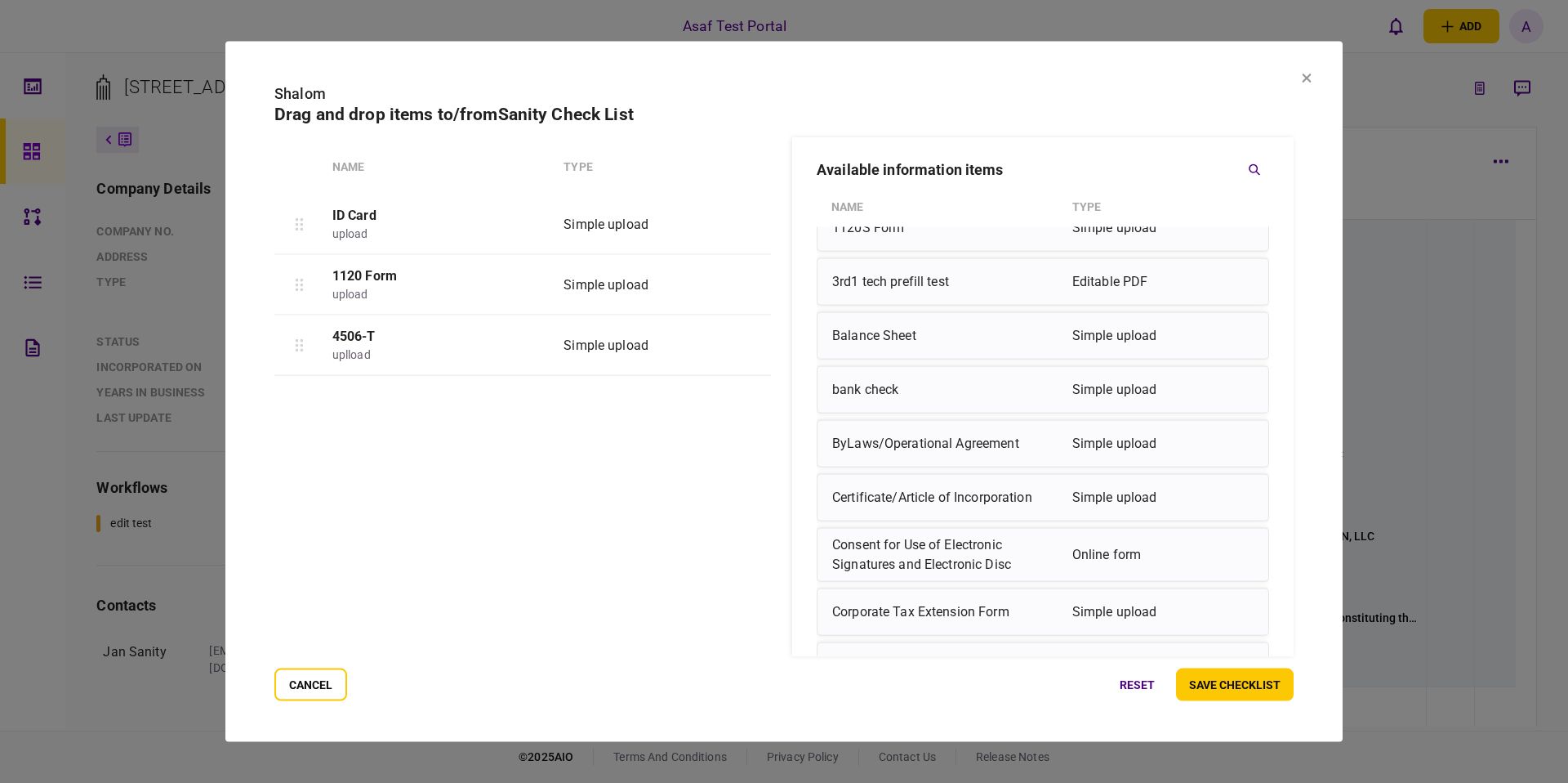
drag, startPoint x: 940, startPoint y: 446, endPoint x: 429, endPoint y: 444, distance: 511.0
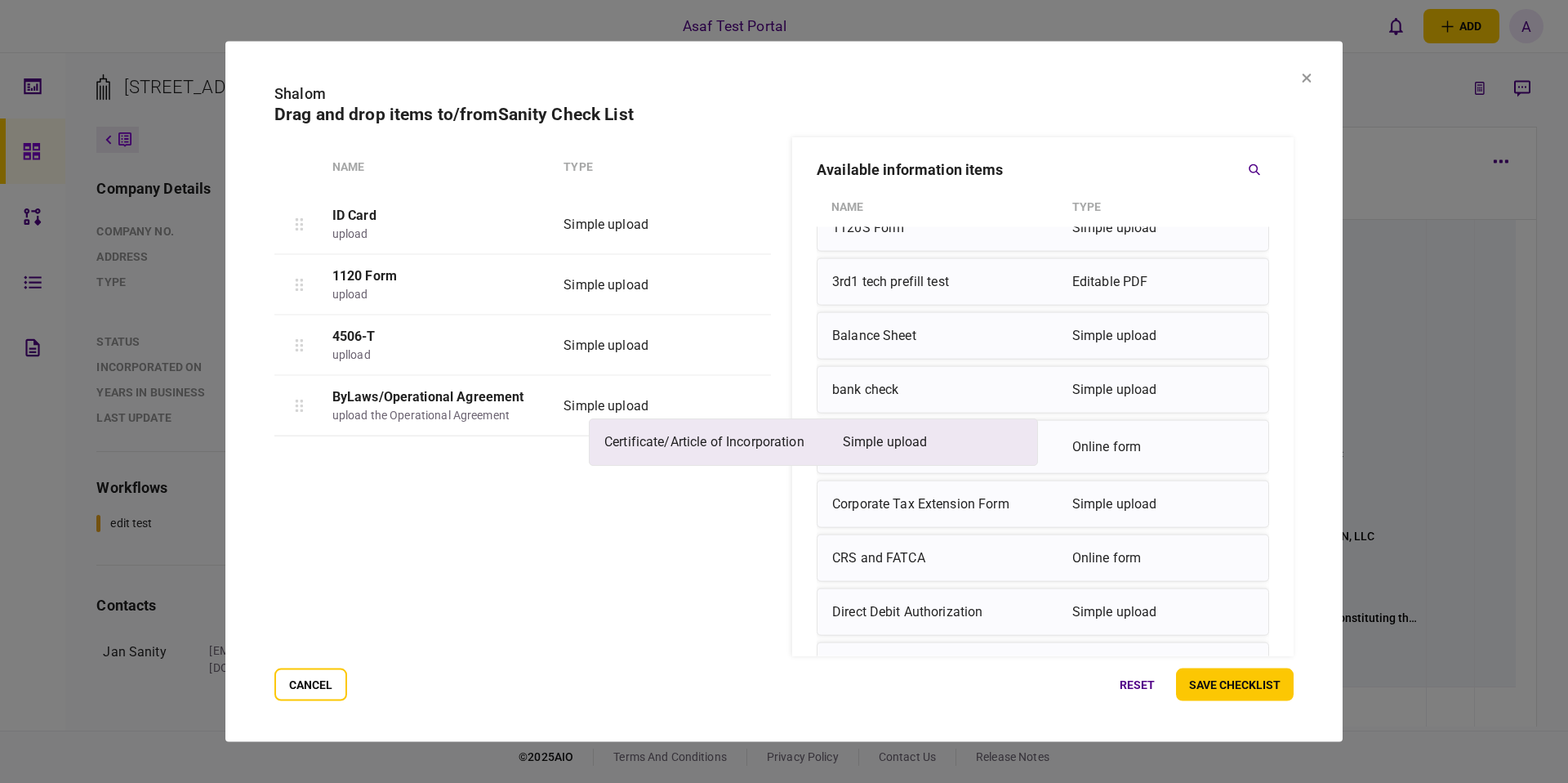
drag, startPoint x: 880, startPoint y: 447, endPoint x: 388, endPoint y: 446, distance: 492.0
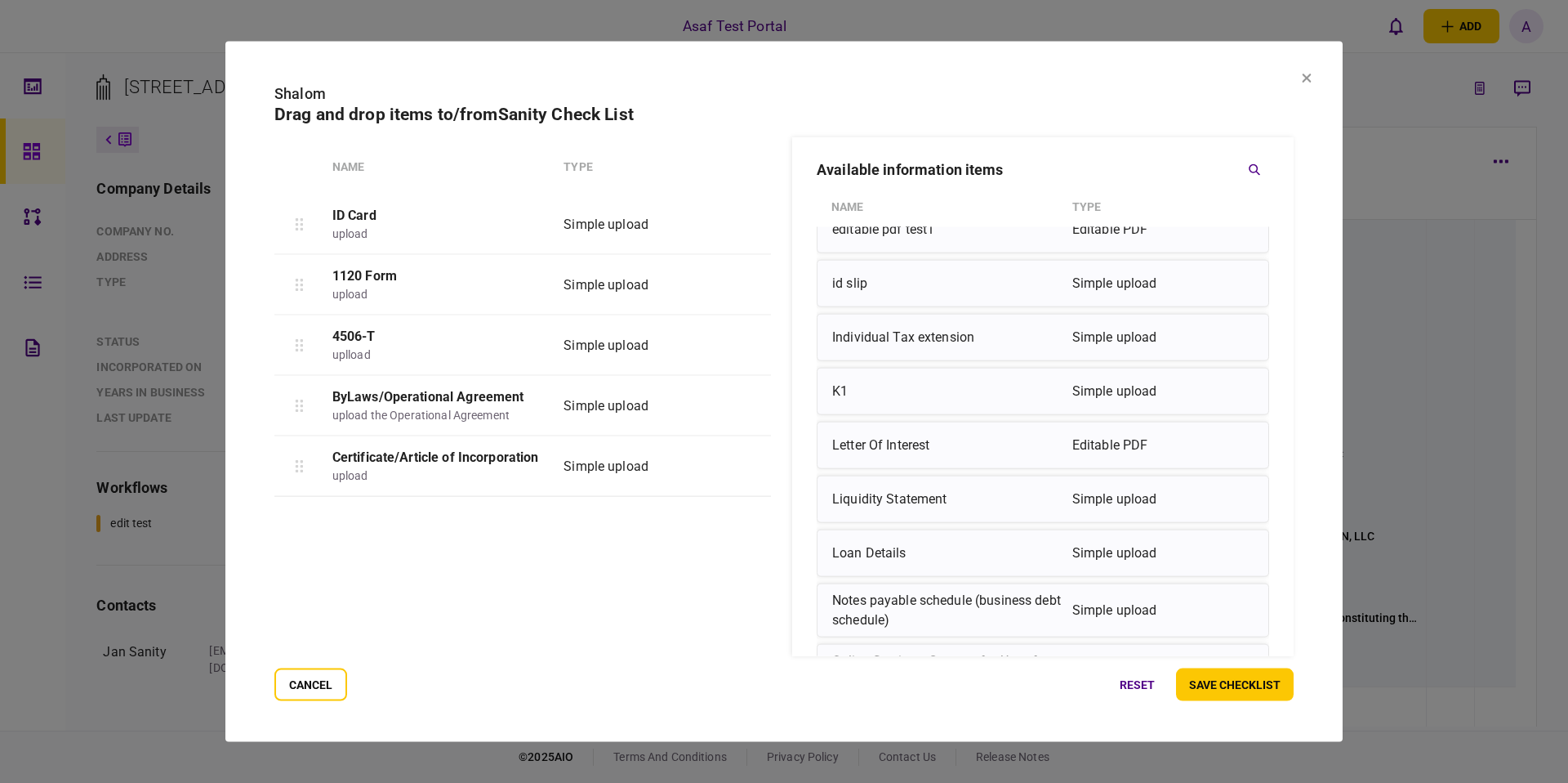
scroll to position [813, 0]
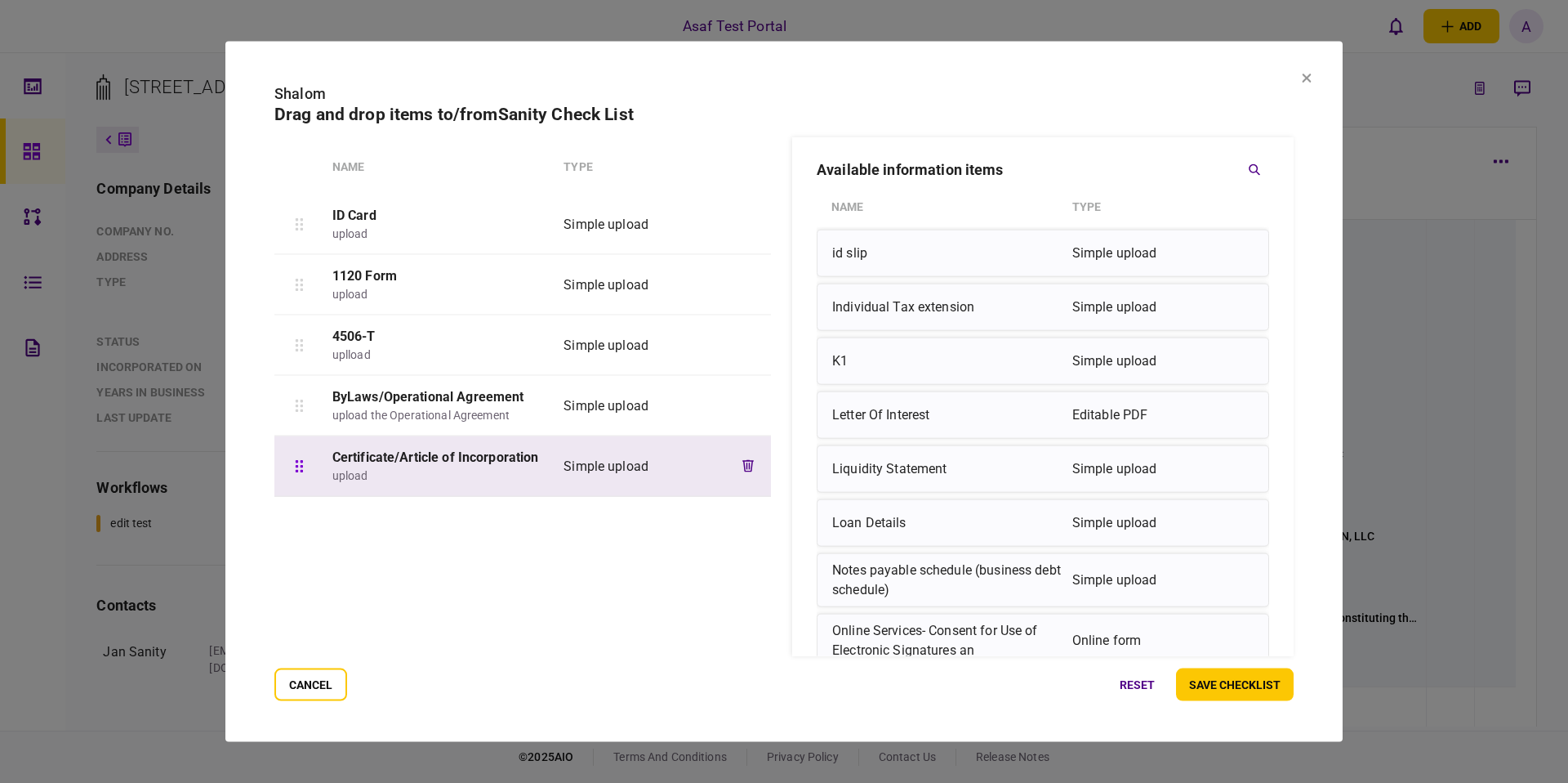
drag, startPoint x: 905, startPoint y: 477, endPoint x: 600, endPoint y: 477, distance: 305.0
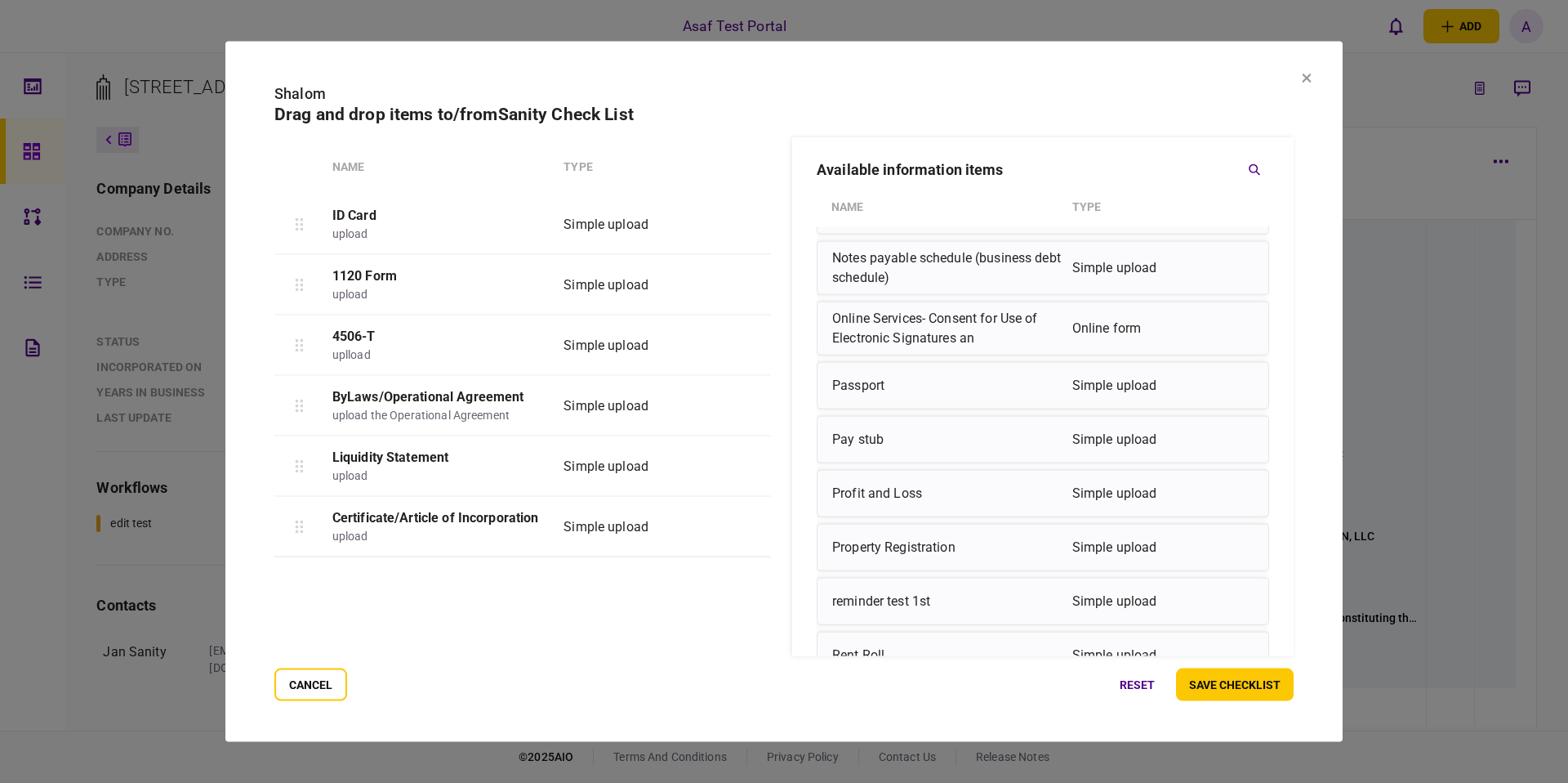
scroll to position [1073, 0]
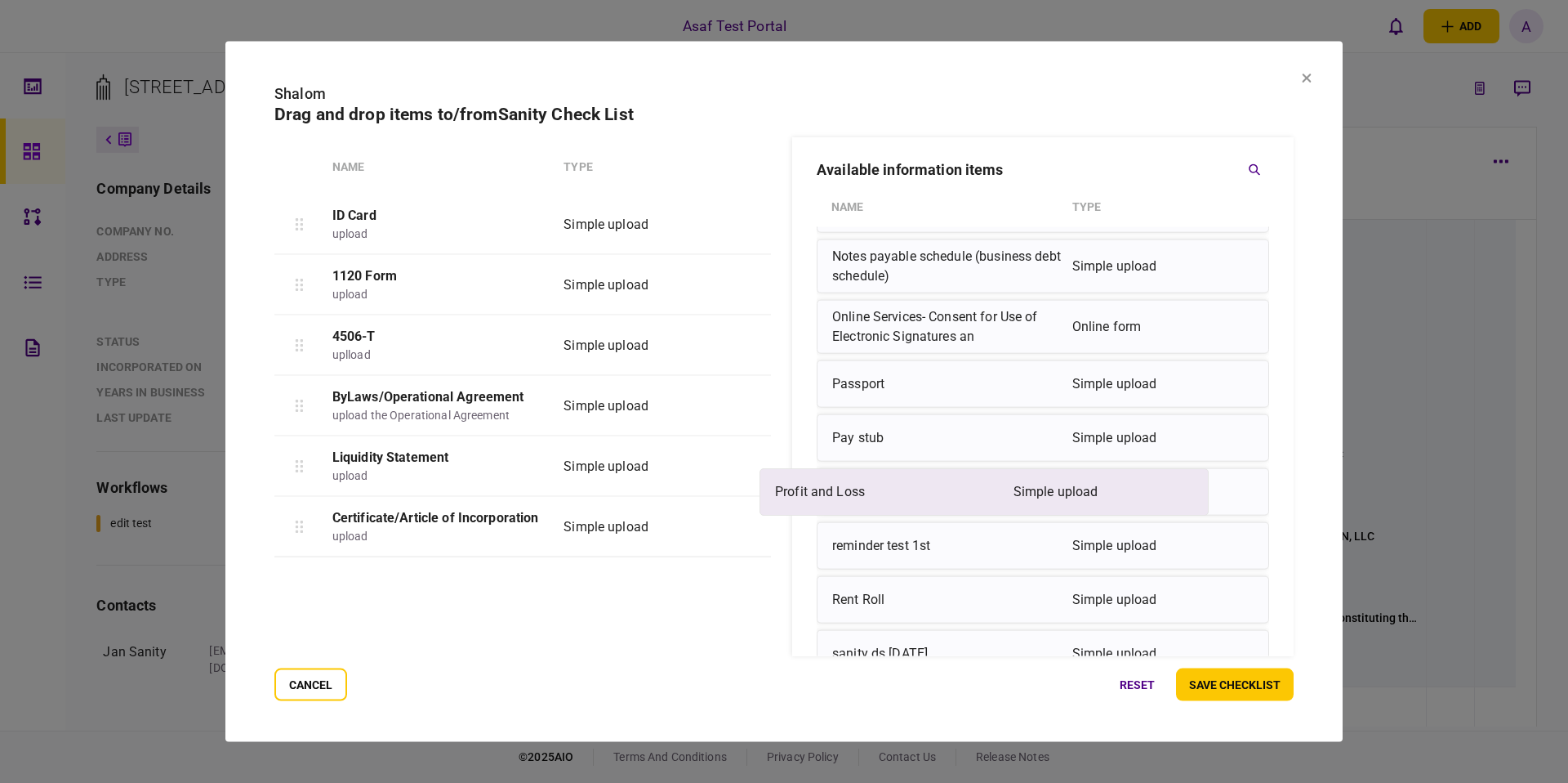
drag, startPoint x: 904, startPoint y: 508, endPoint x: 514, endPoint y: 508, distance: 390.0
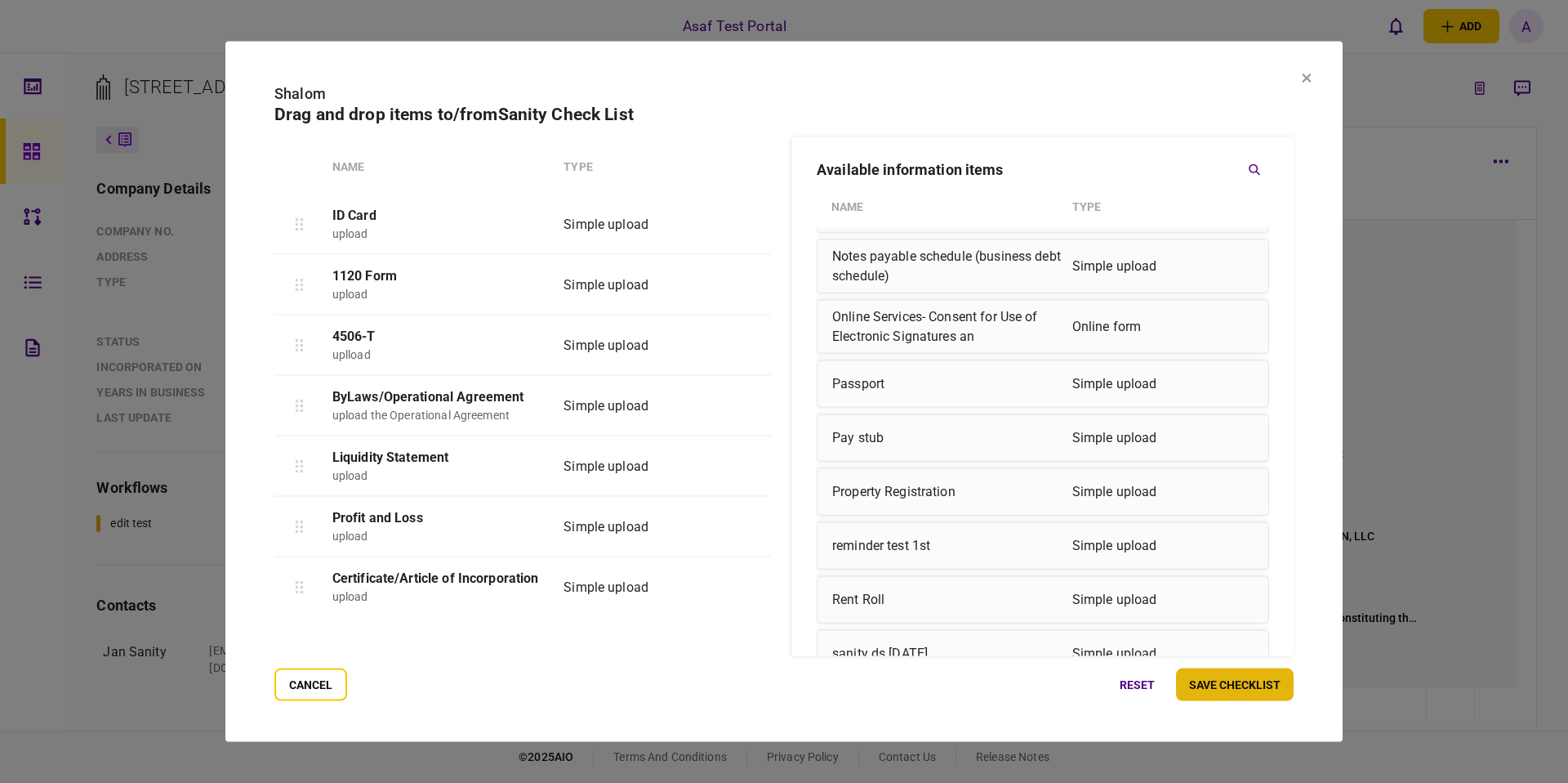
click at [1260, 686] on button "save checklist" at bounding box center [1235, 684] width 117 height 33
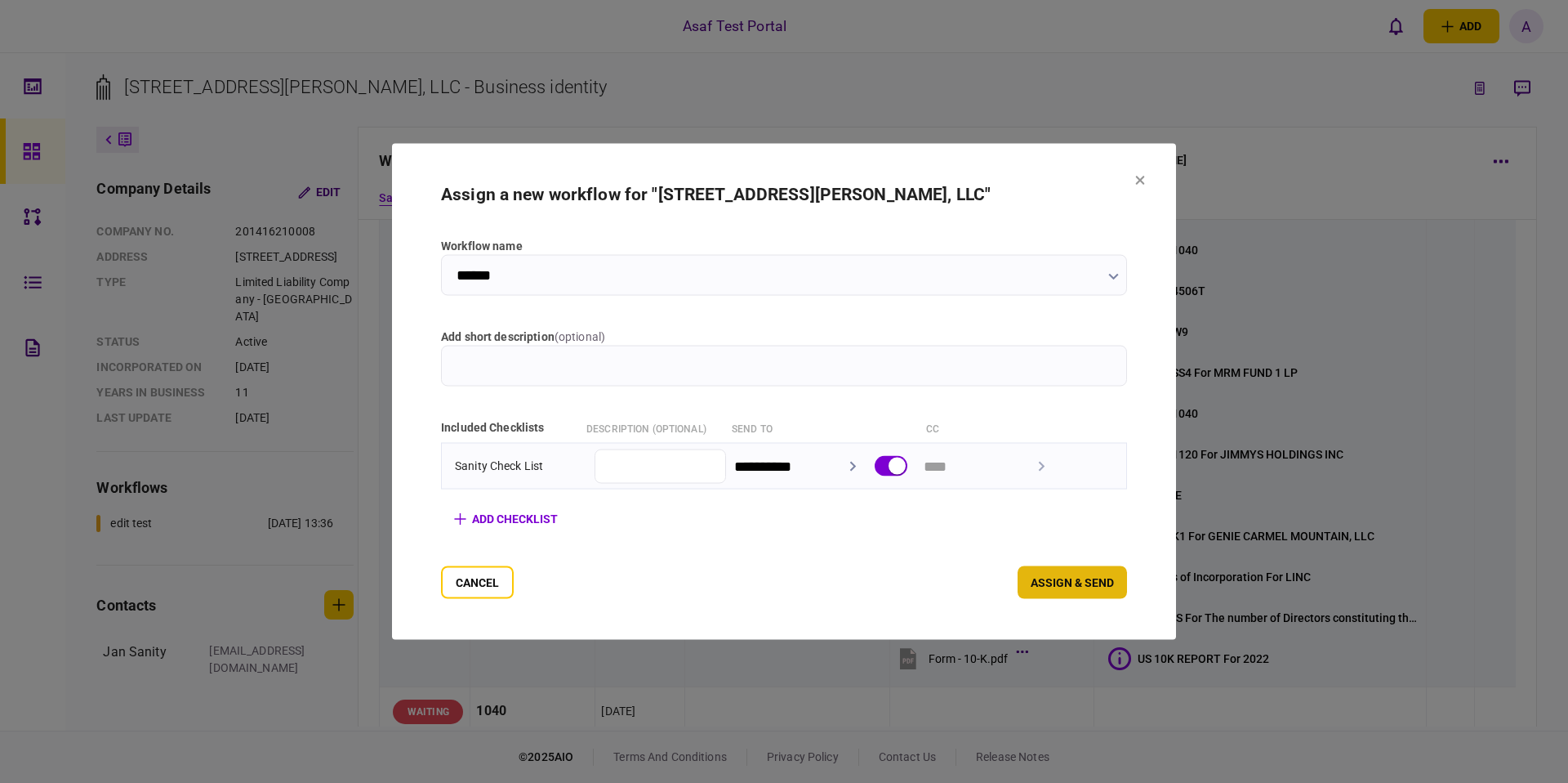
click at [1061, 590] on button "assign & send" at bounding box center [1072, 583] width 110 height 33
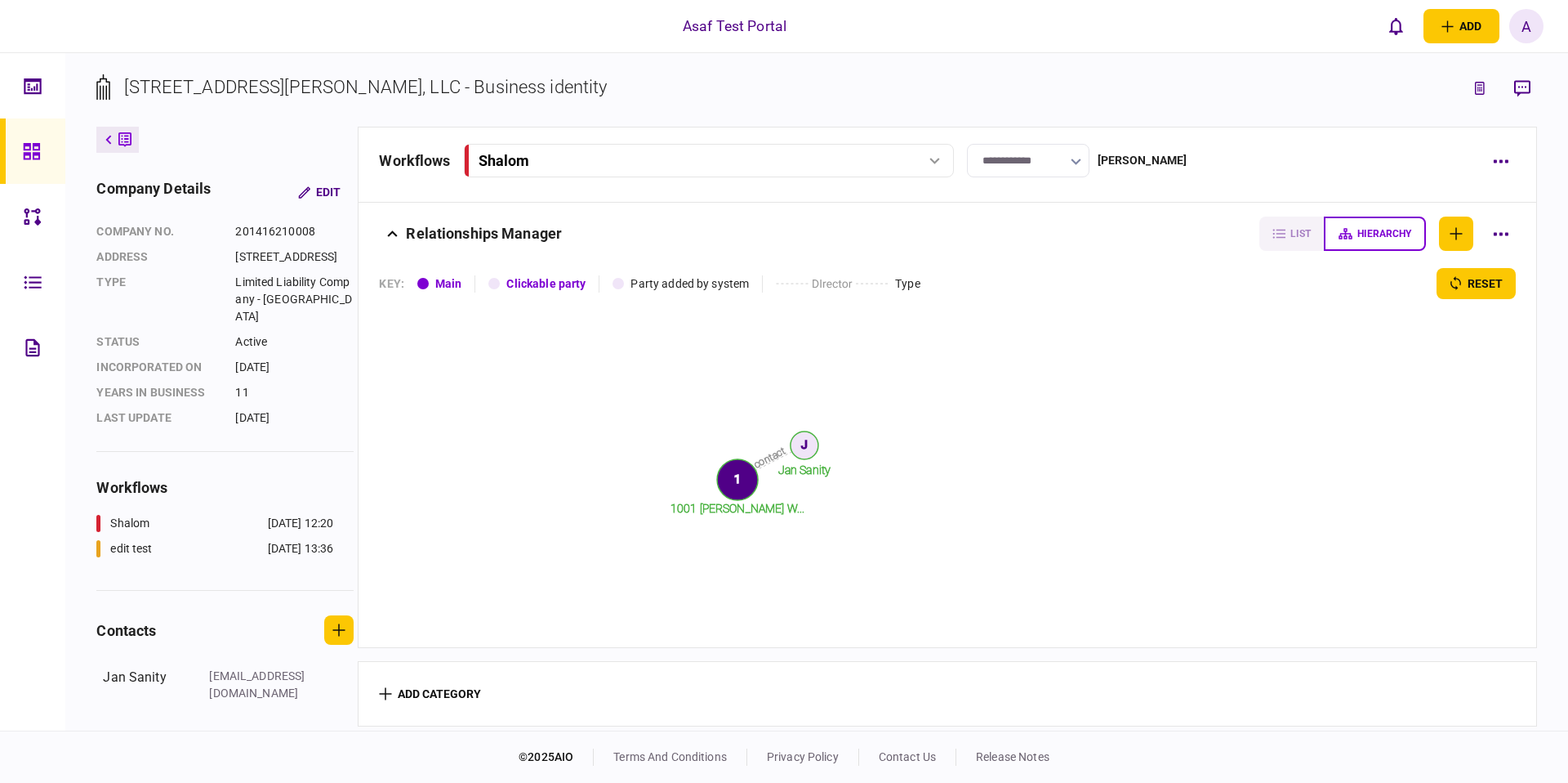
scroll to position [458, 0]
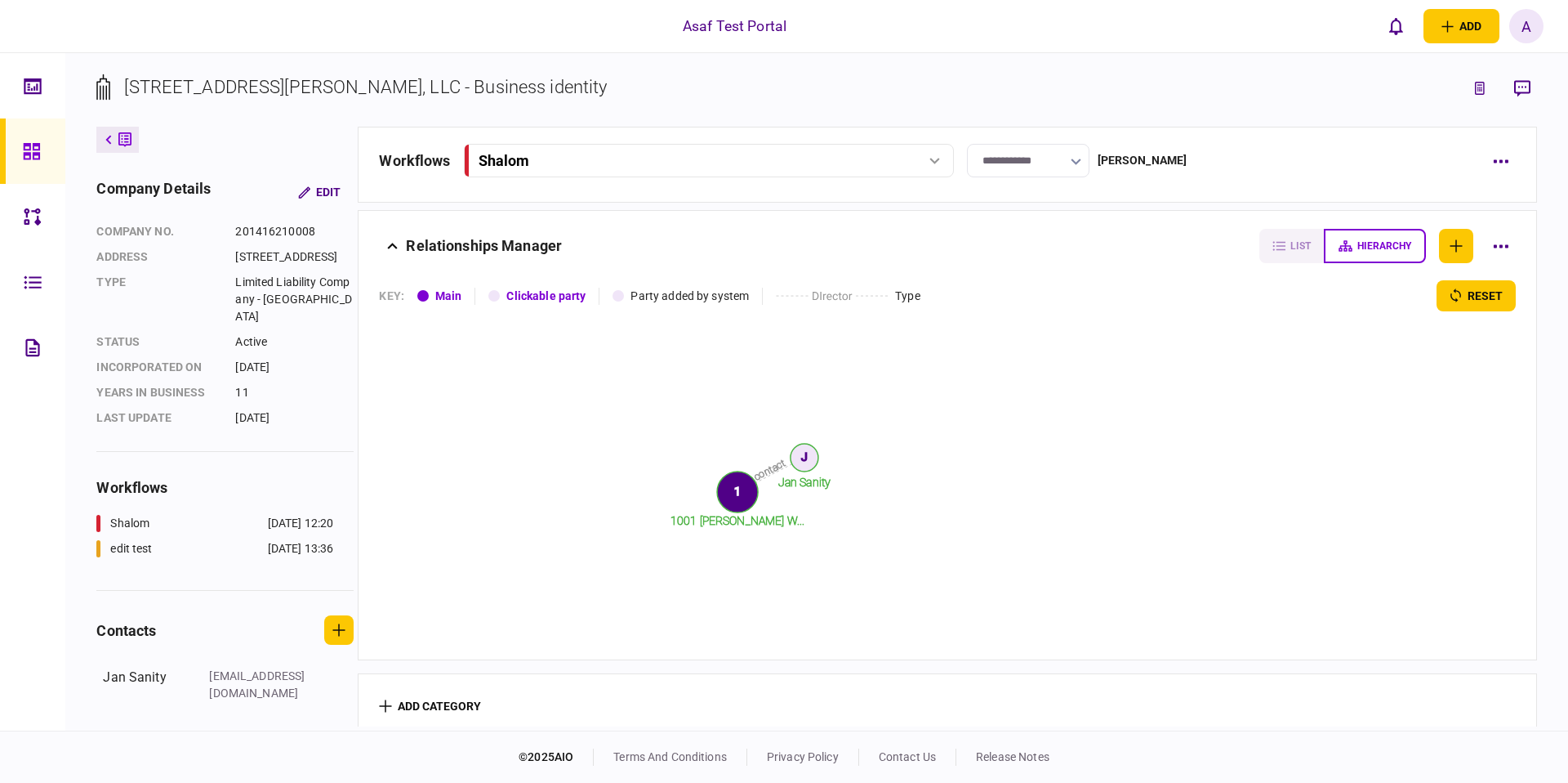
click at [1001, 506] on icon "contact Jan Sanity 1001 MCDONALD W... J 1" at bounding box center [771, 474] width 784 height 326
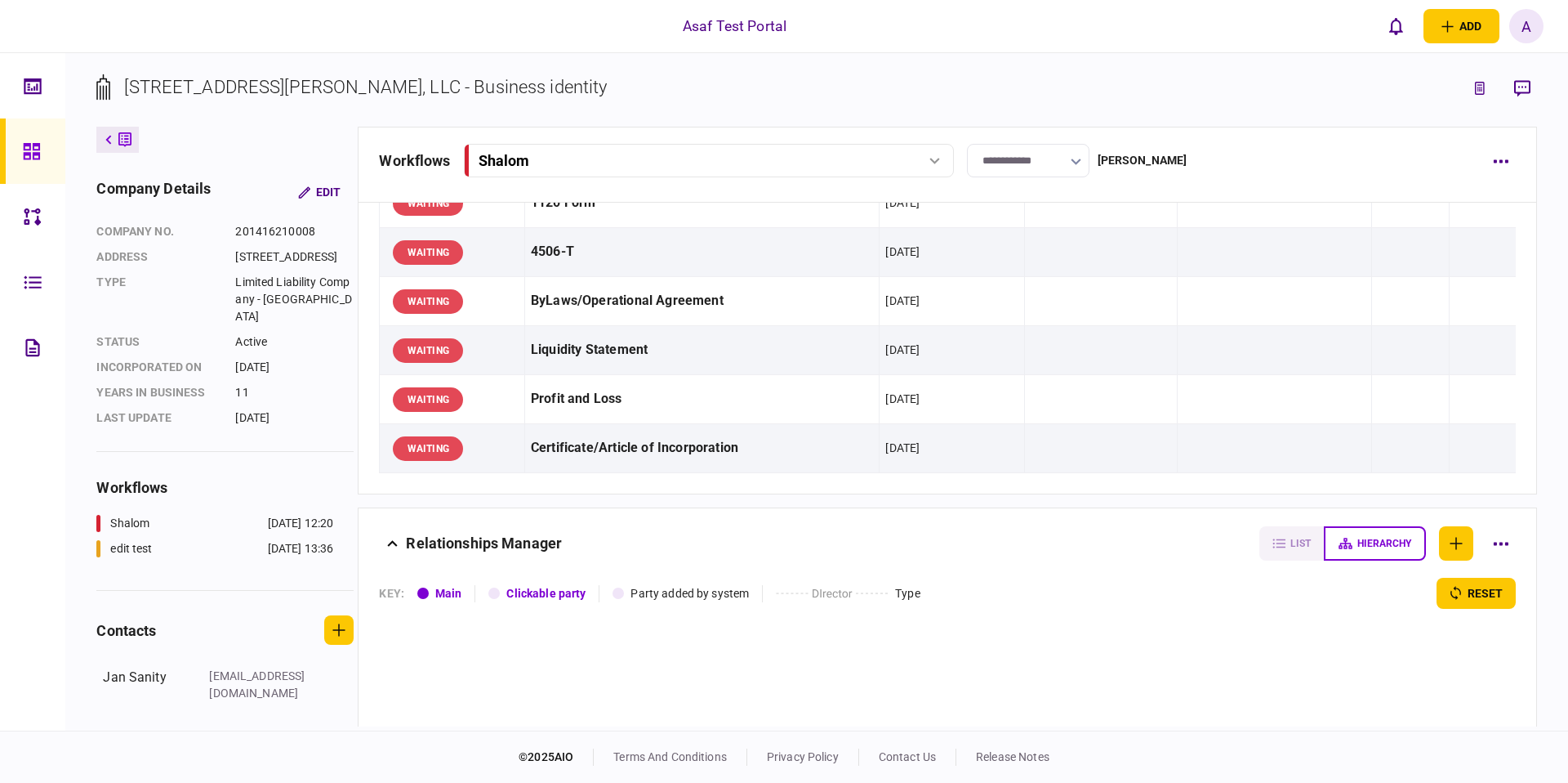
scroll to position [0, 0]
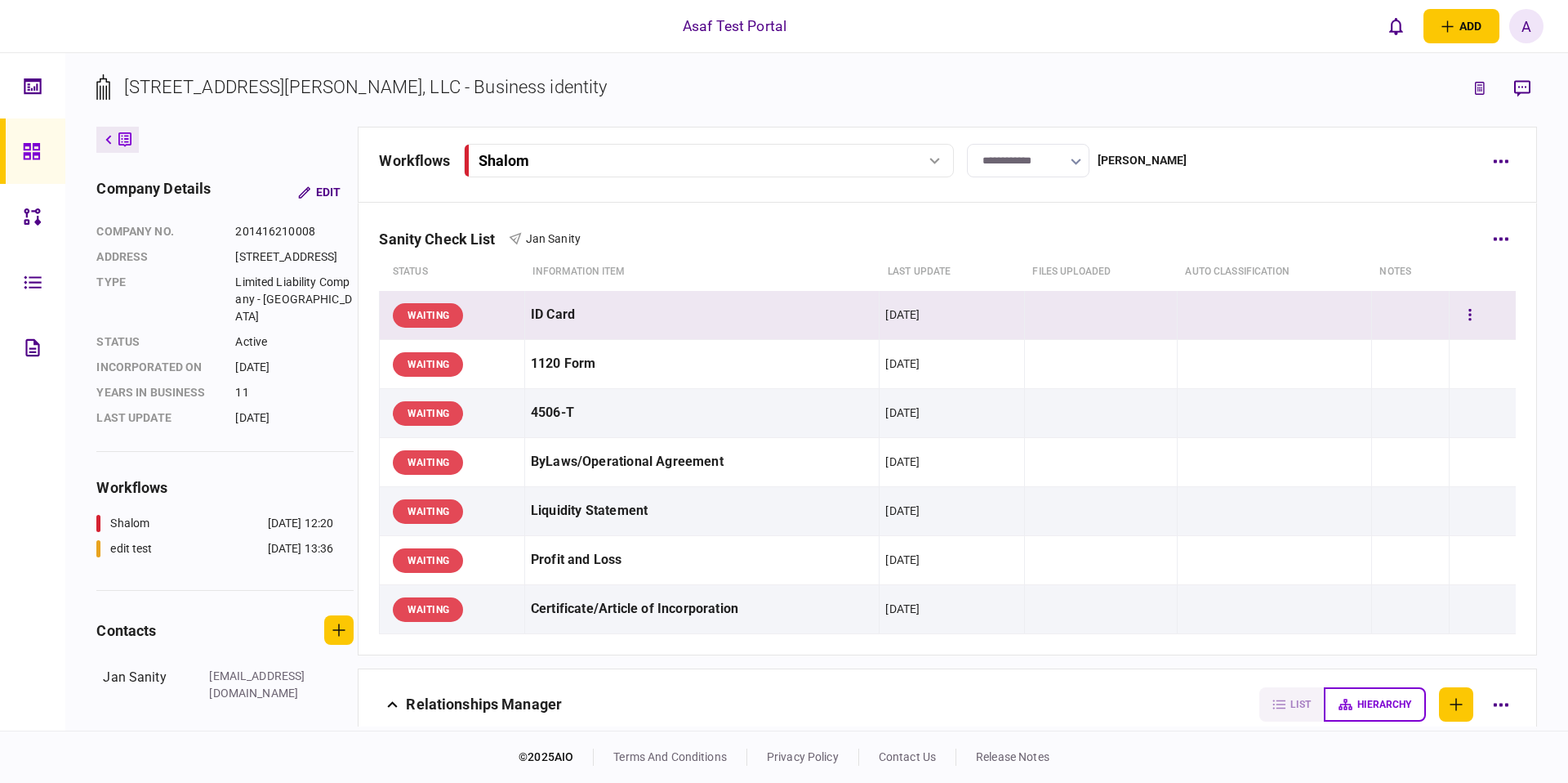
click at [1482, 313] on div at bounding box center [1482, 315] width 55 height 37
click at [1458, 318] on button "button" at bounding box center [1470, 315] width 30 height 30
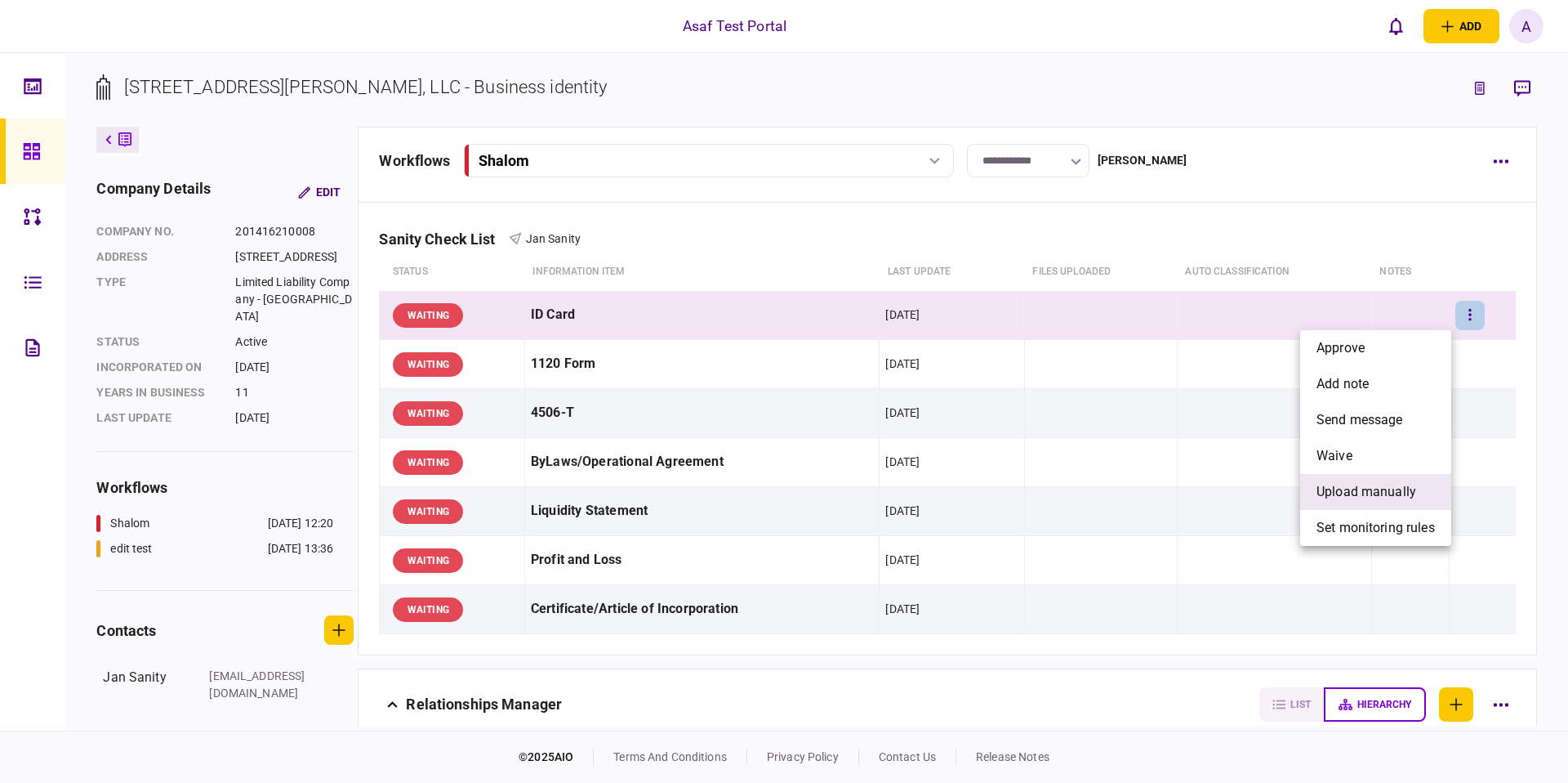
click at [1377, 479] on li "upload manually" at bounding box center [1375, 491] width 151 height 36
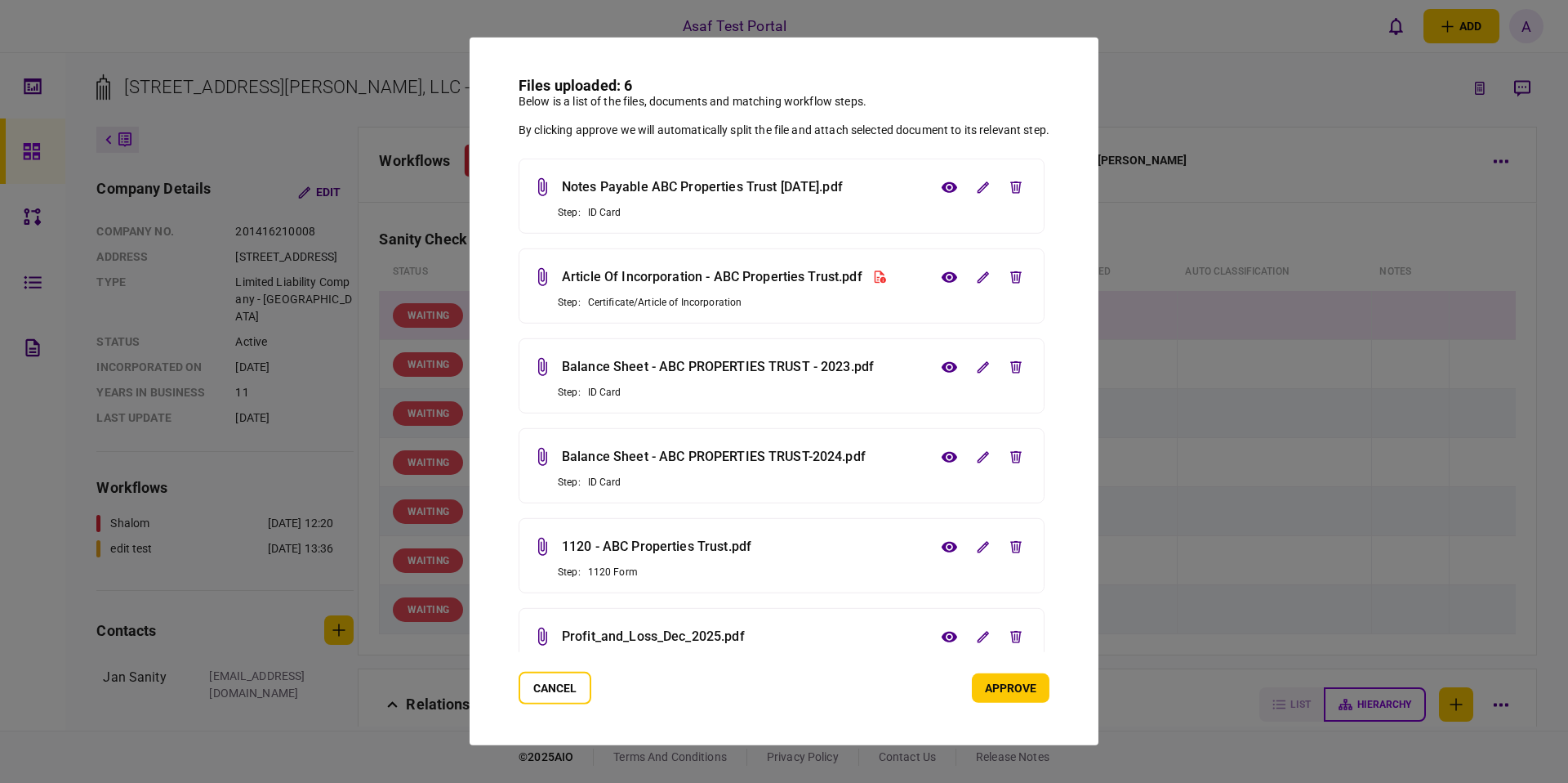
scroll to position [31, 0]
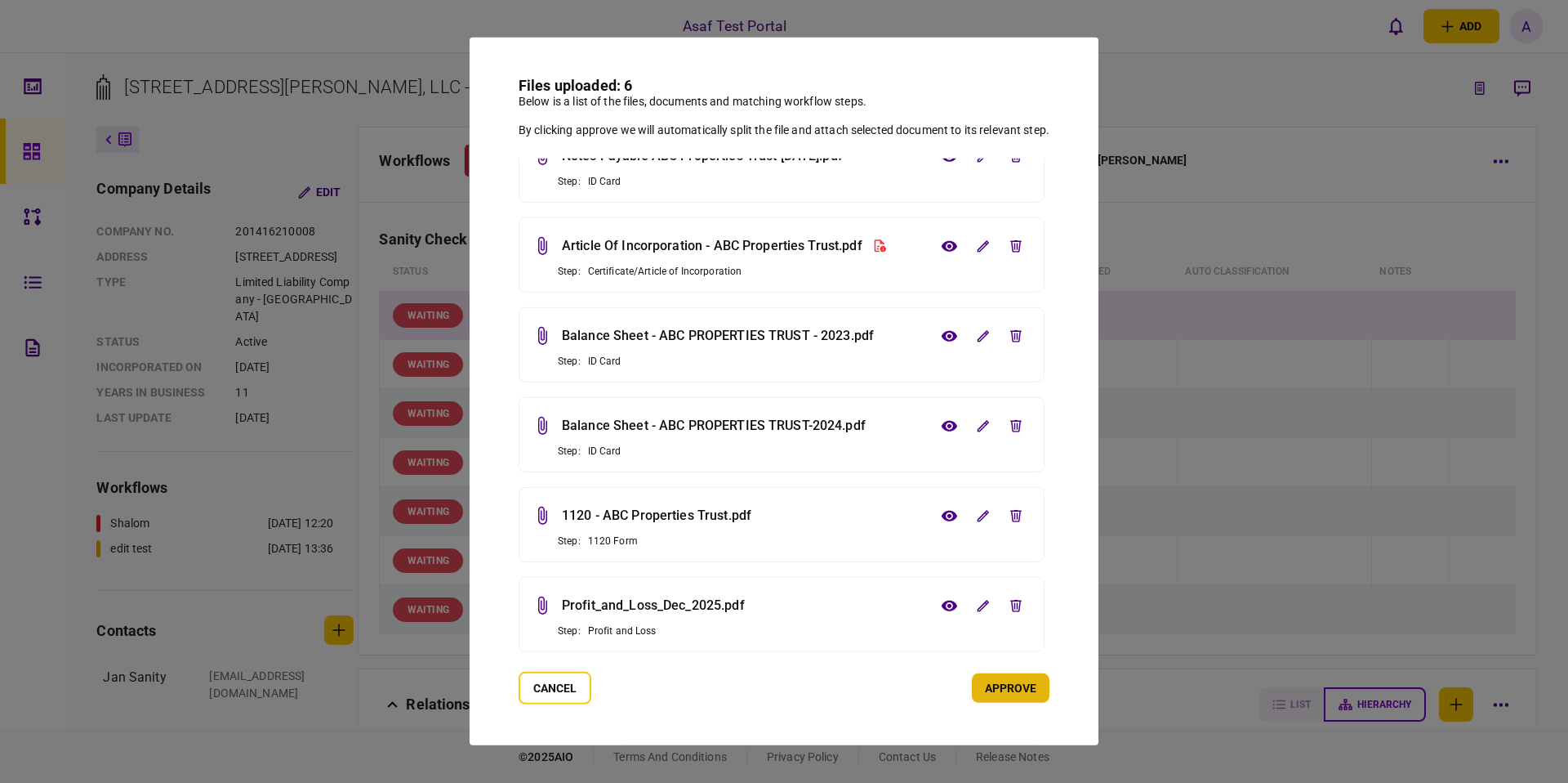
click at [991, 684] on button "approve" at bounding box center [1011, 688] width 78 height 30
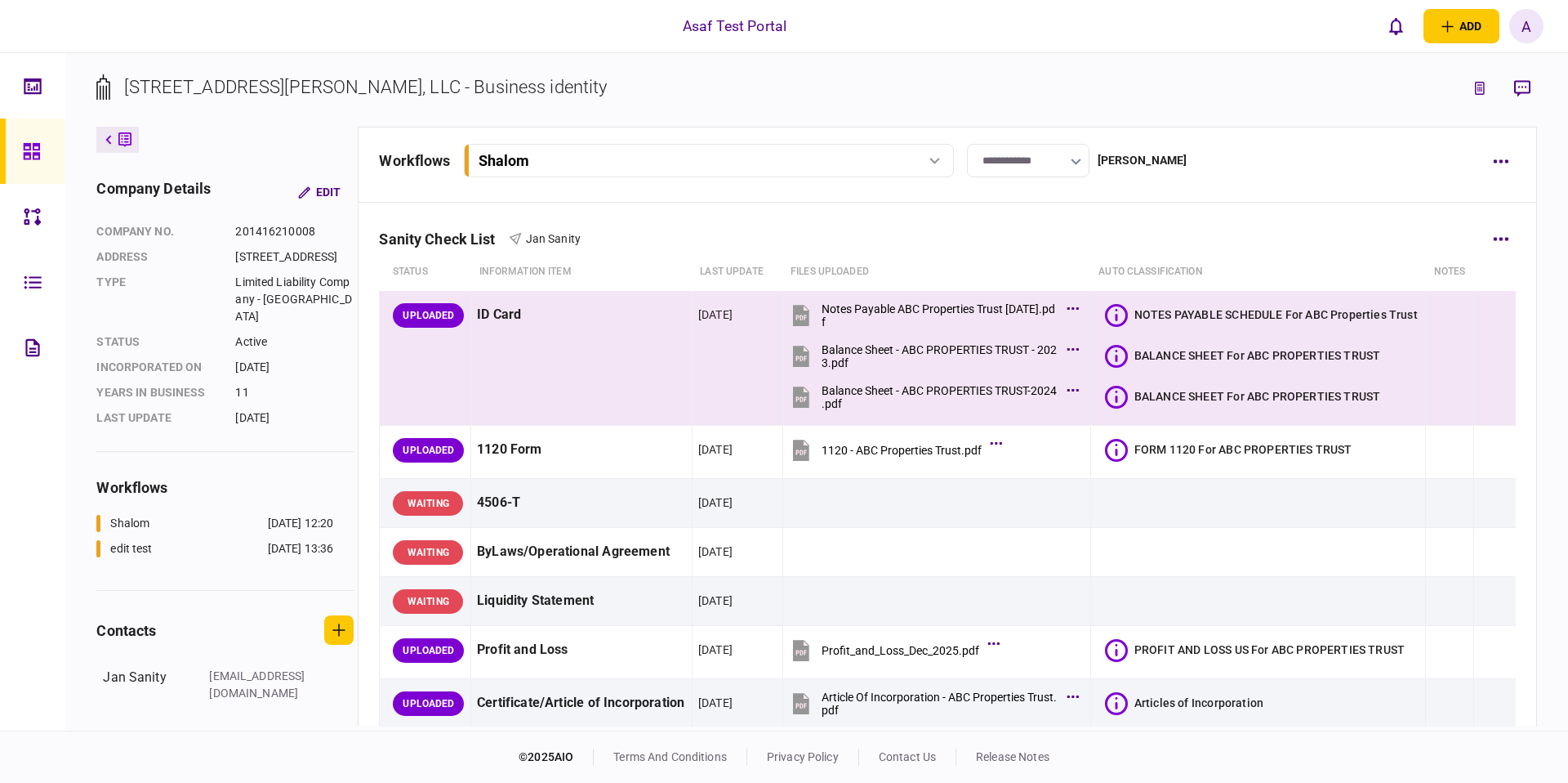
click at [691, 208] on div "Sanity Check List Jan Sanity" at bounding box center [947, 228] width 1137 height 50
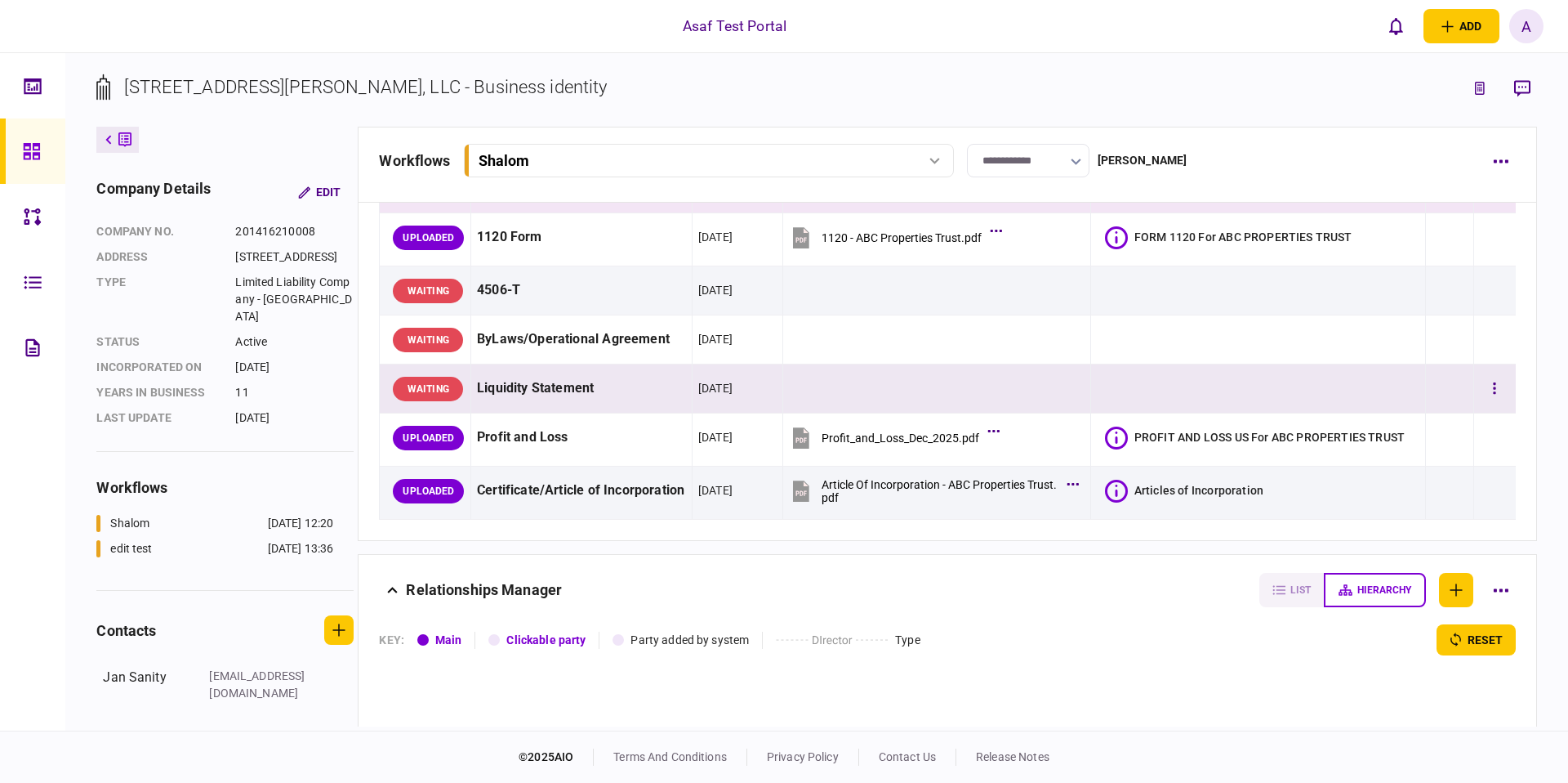
scroll to position [255, 0]
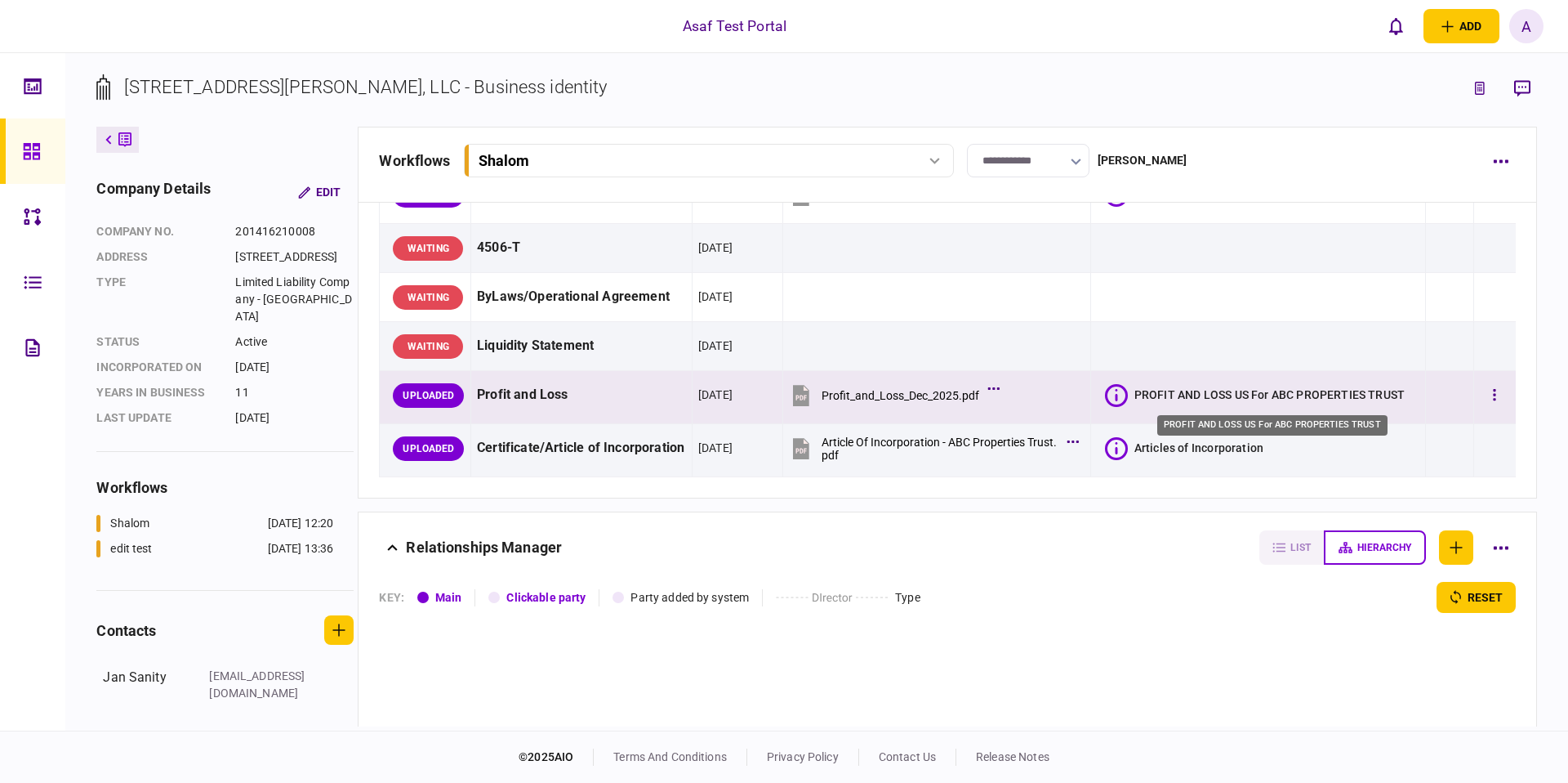
click at [1210, 392] on div "PROFIT AND LOSS US For ABC PROPERTIES TRUST" at bounding box center [1270, 394] width 270 height 16
